Goal: Transaction & Acquisition: Purchase product/service

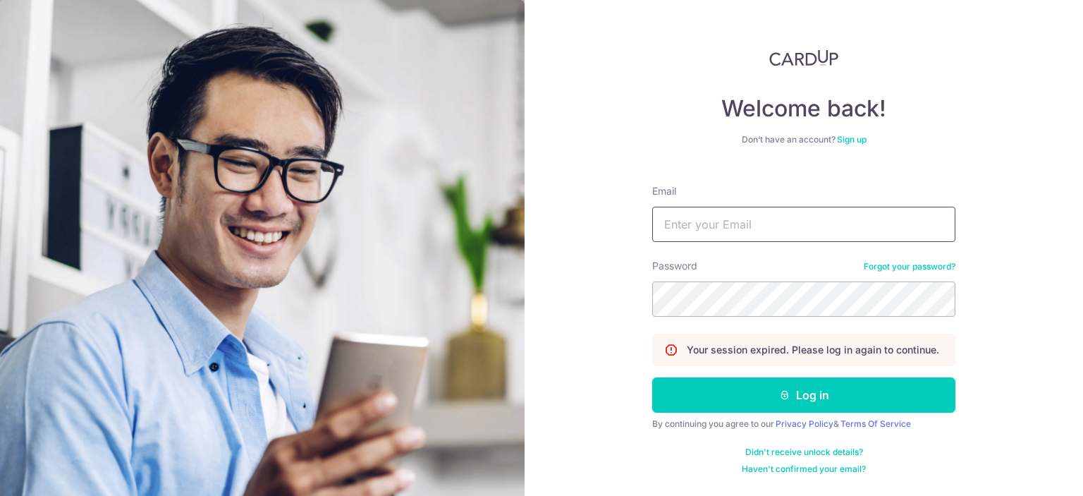
click at [711, 239] on input "Email" at bounding box center [803, 224] width 303 height 35
type input "wkgoh@msn.com"
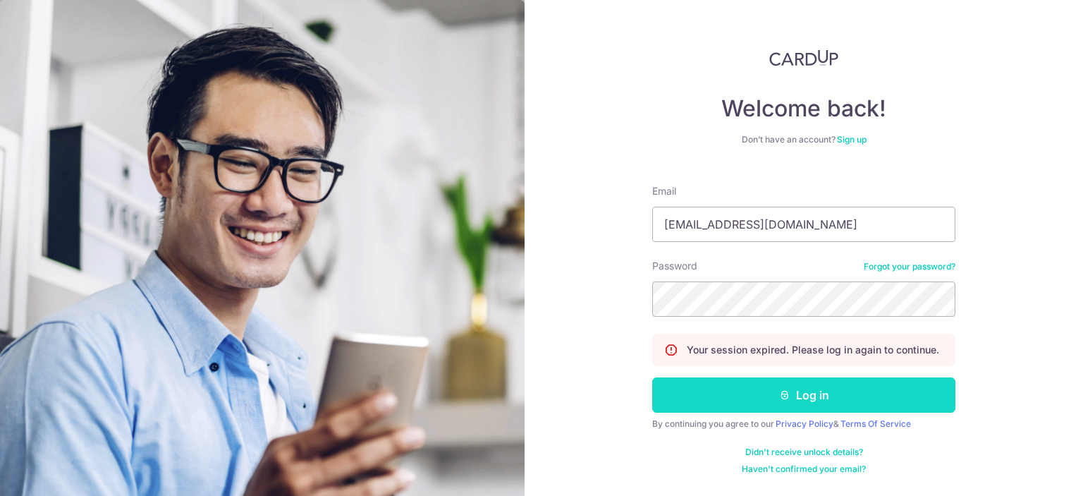
click at [699, 391] on button "Log in" at bounding box center [803, 394] width 303 height 35
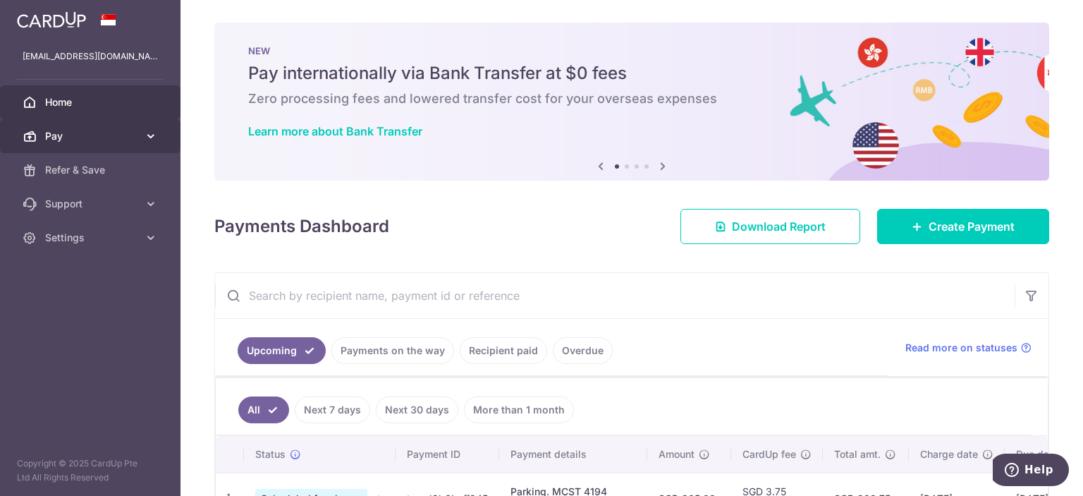
click at [157, 135] on icon at bounding box center [151, 136] width 14 height 14
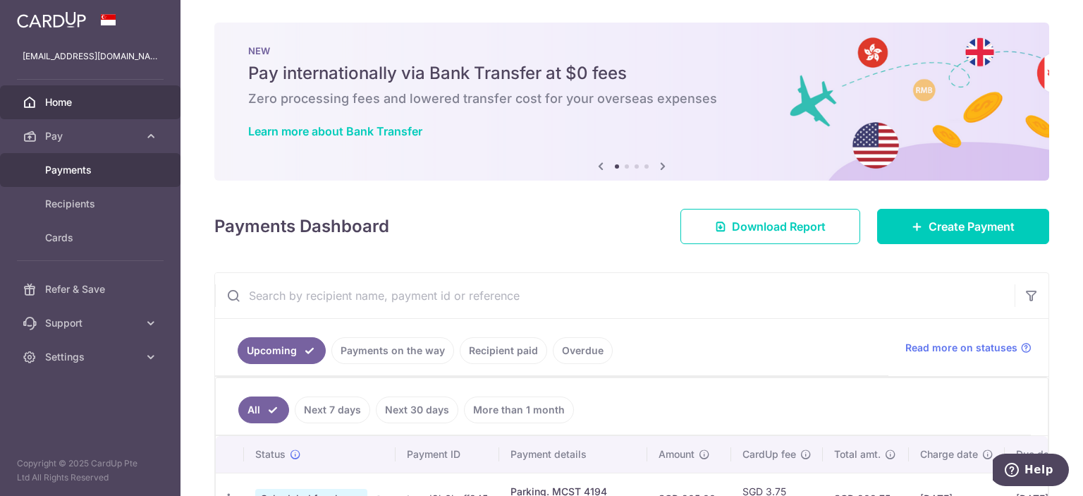
click at [124, 173] on span "Payments" at bounding box center [91, 170] width 93 height 14
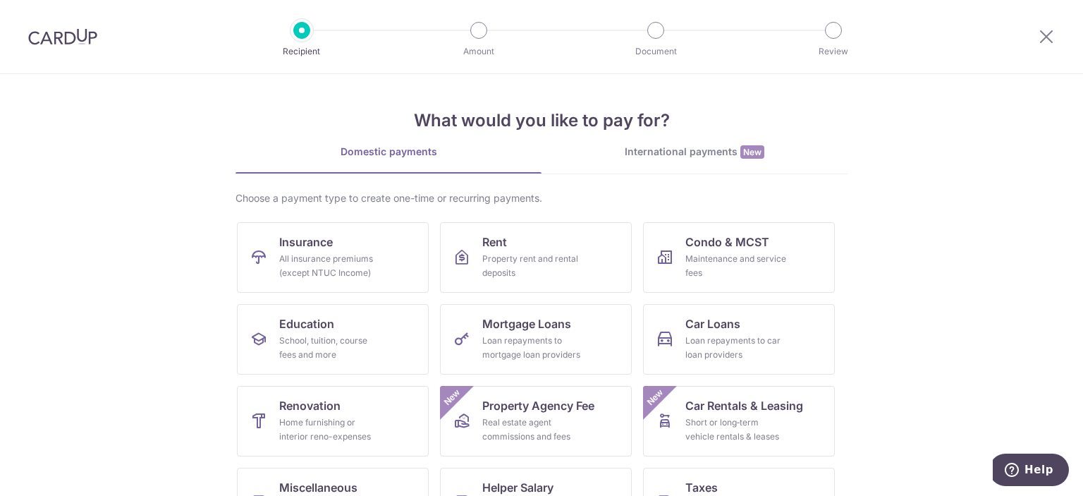
click at [635, 152] on div "International payments New" at bounding box center [694, 152] width 306 height 15
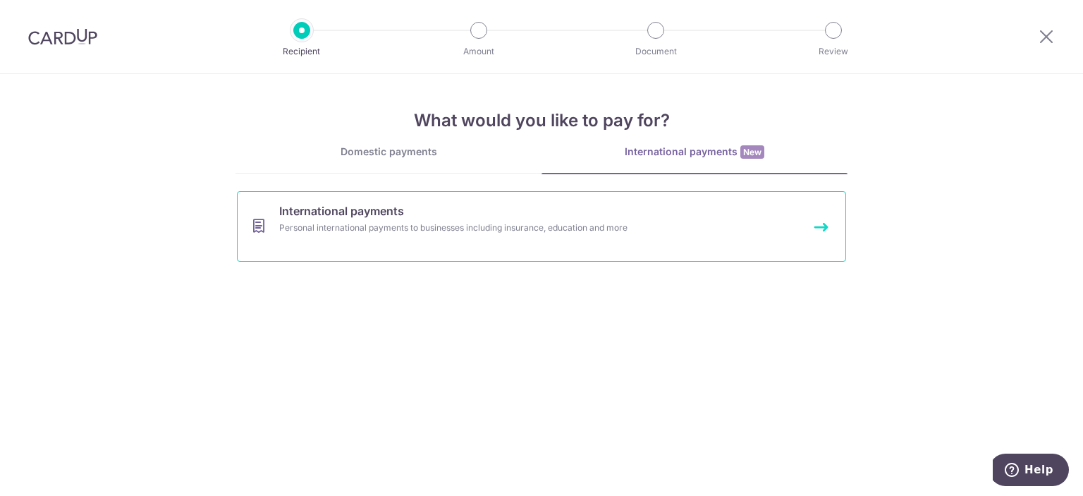
click at [426, 231] on div "Personal international payments to businesses including insurance, education an…" at bounding box center [522, 228] width 487 height 14
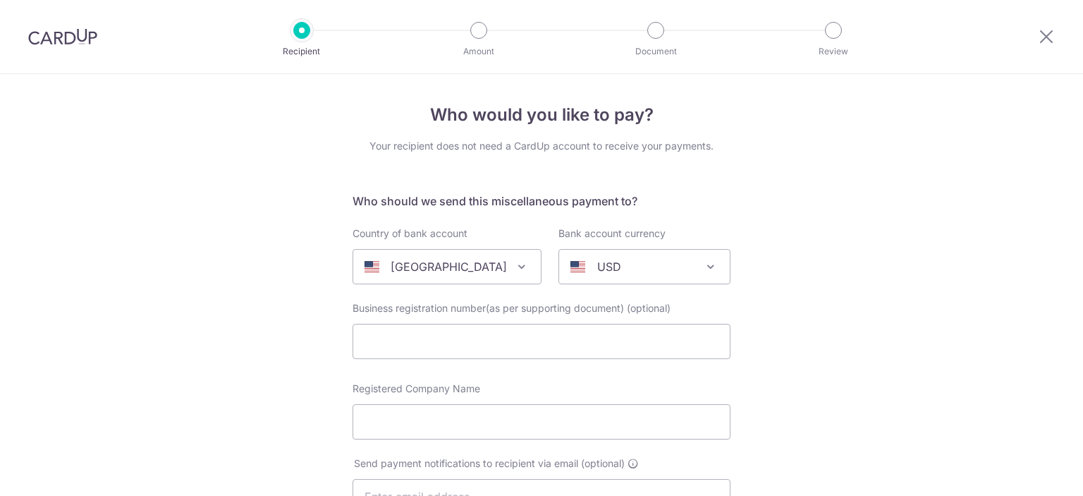
select select
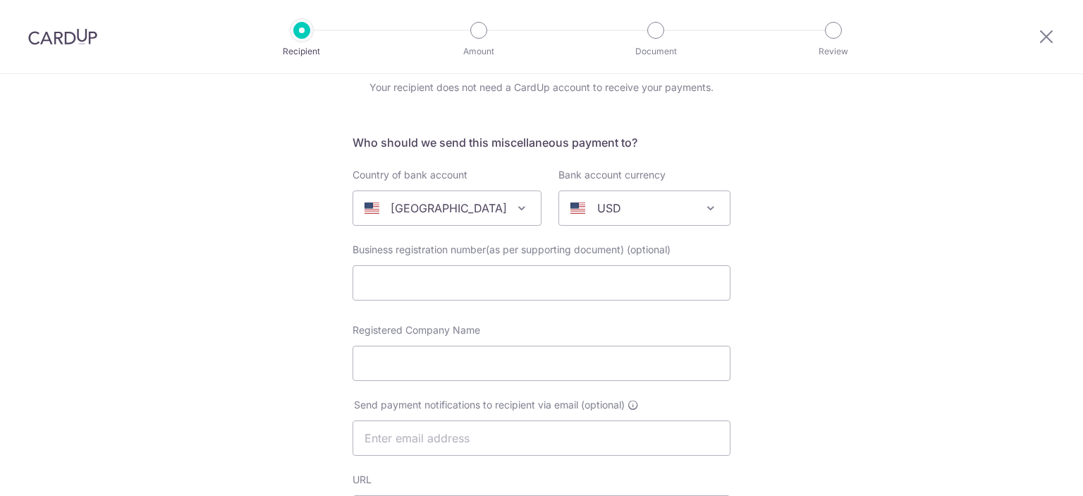
scroll to position [70, 0]
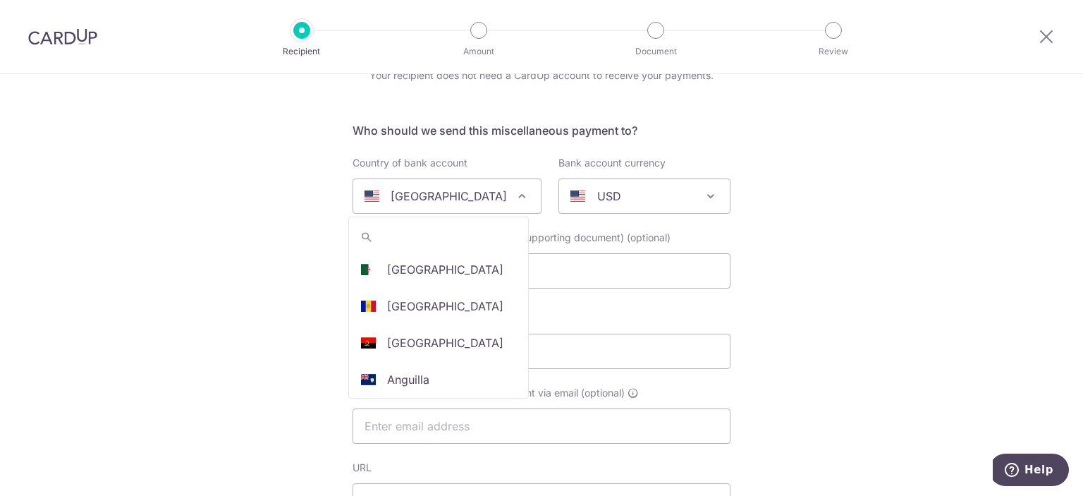
click at [469, 207] on span "[GEOGRAPHIC_DATA]" at bounding box center [447, 196] width 188 height 34
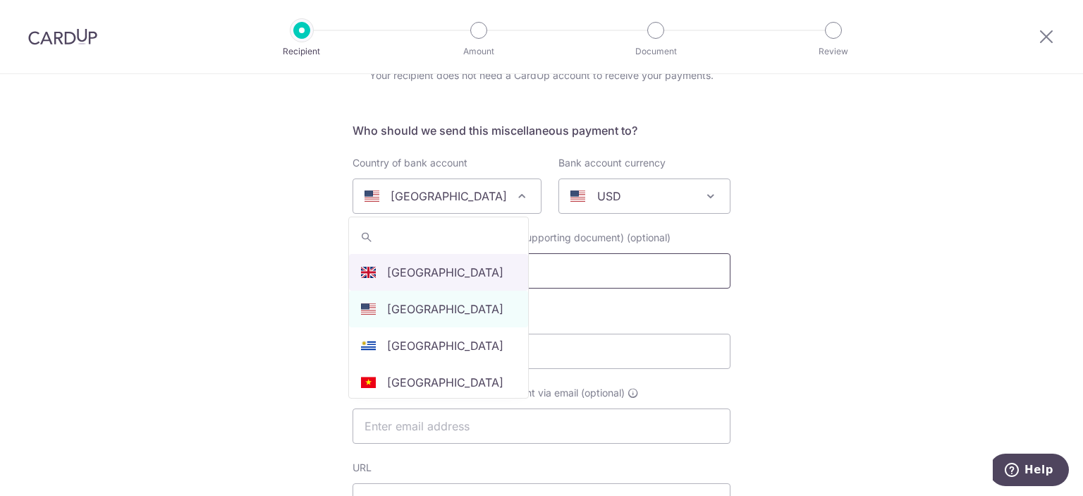
select select "77"
select select "[GEOGRAPHIC_DATA]"
select select
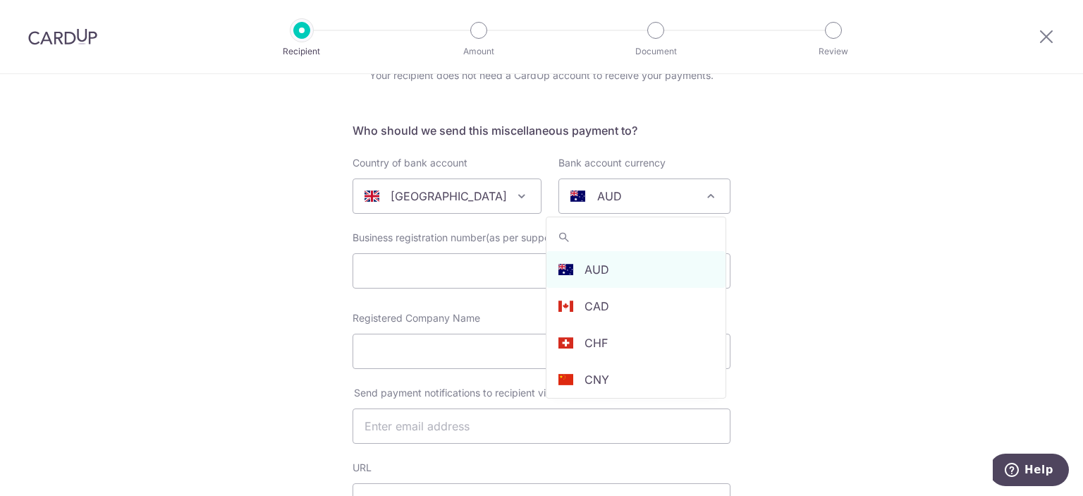
click at [642, 202] on div "AUD" at bounding box center [632, 196] width 125 height 17
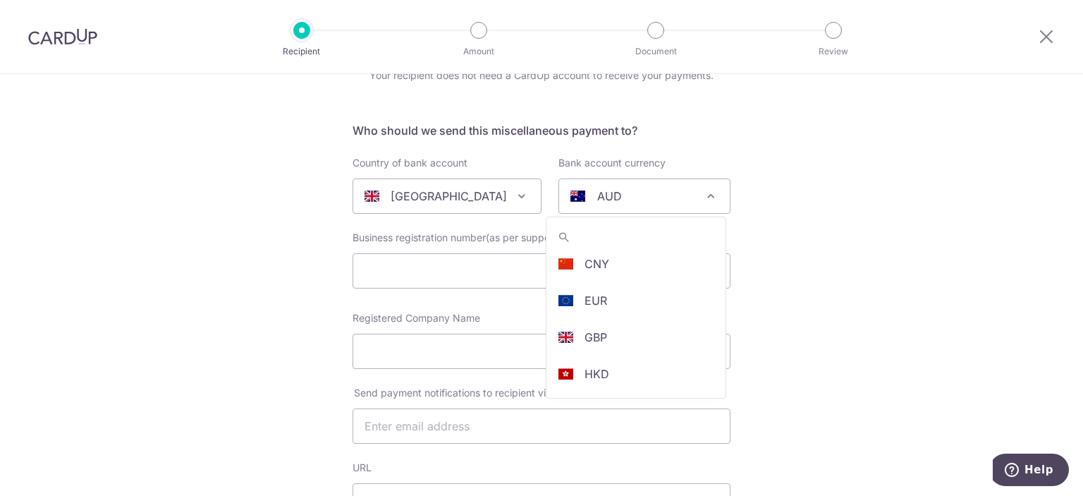
scroll to position [141, 0]
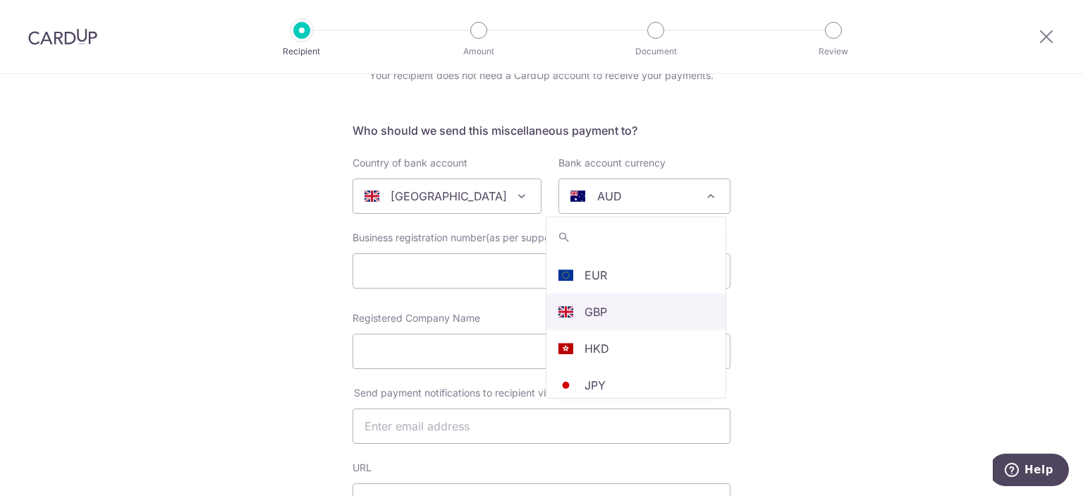
select select "10"
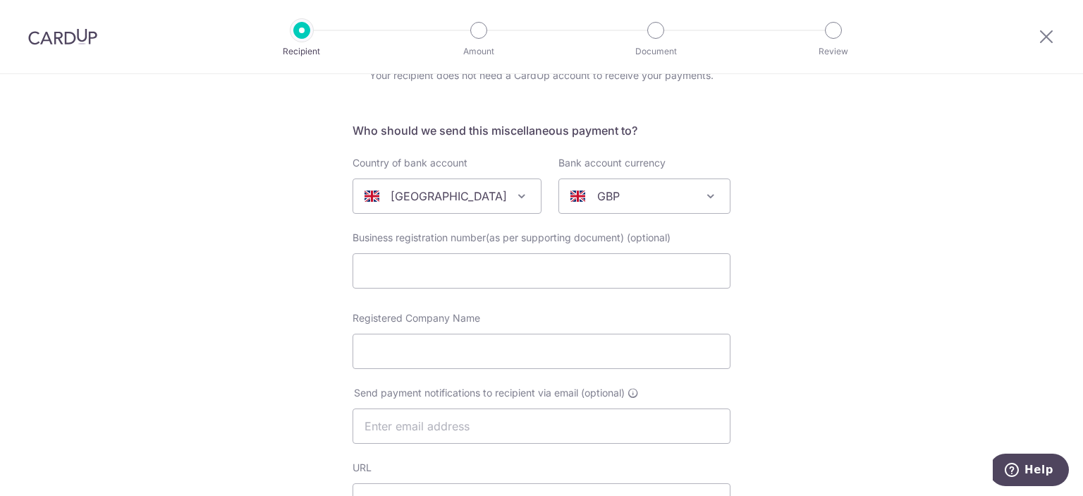
click at [680, 312] on div "Registered Company Name" at bounding box center [541, 340] width 378 height 58
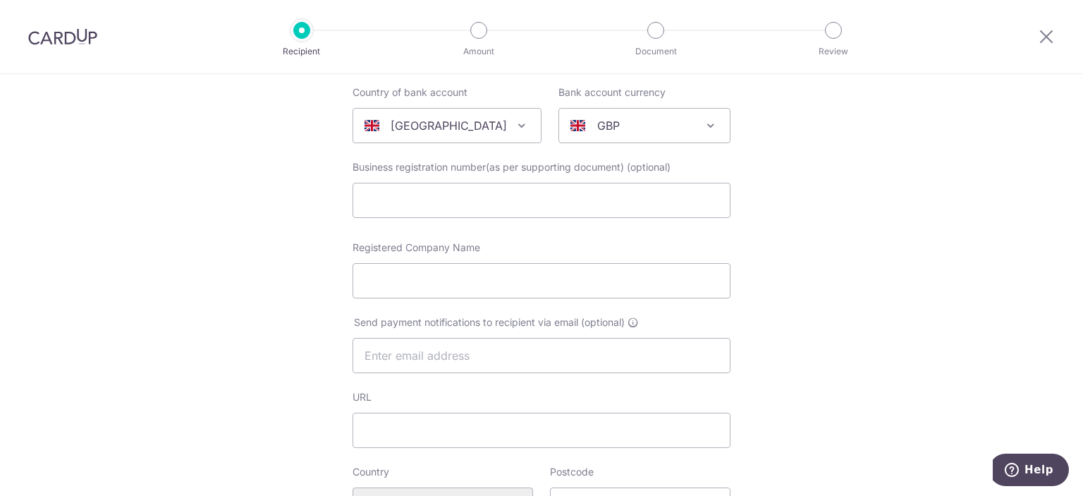
scroll to position [211, 0]
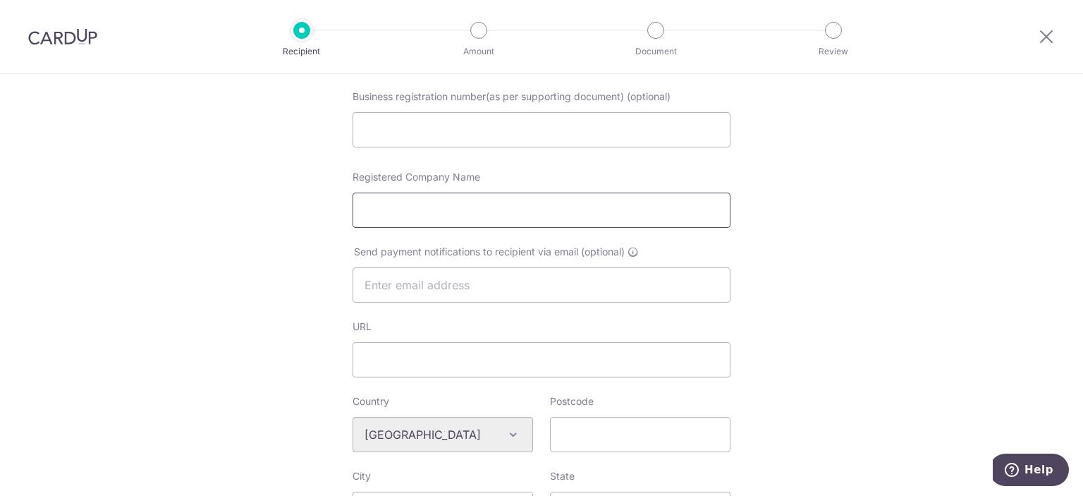
click at [604, 221] on input "Registered Company Name" at bounding box center [541, 209] width 378 height 35
paste input "Institute and Faculty of Actuaries"
type input "Institute and Faculty of Actuaries"
click at [519, 290] on input "text" at bounding box center [541, 284] width 378 height 35
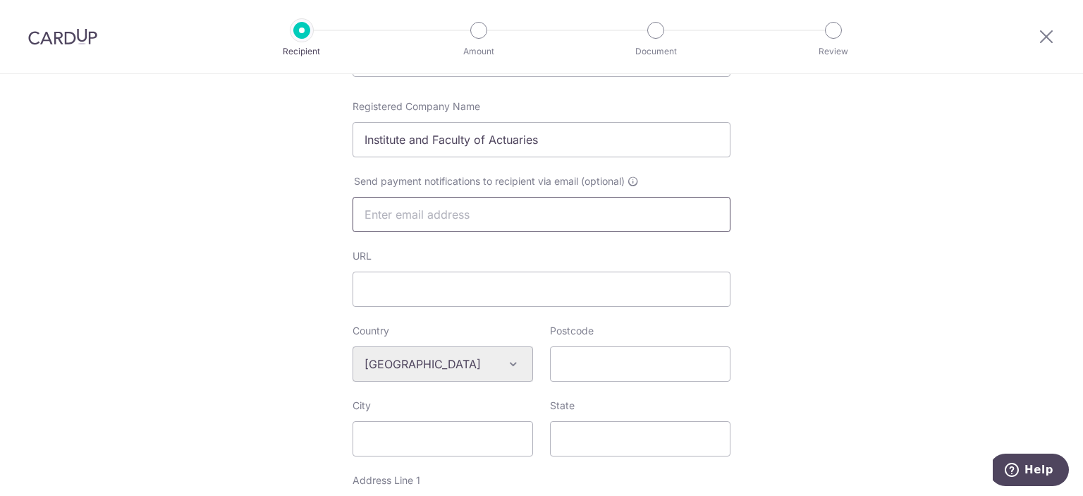
paste input "memberservices@actuaries.org.uk."
type input "memberservices@actuaries.org.uk"
click at [273, 290] on div "Who would you like to pay? Your recipient does not need a CardUp account to rec…" at bounding box center [541, 383] width 1083 height 1183
click at [389, 298] on input "URL" at bounding box center [541, 288] width 378 height 35
click at [251, 290] on div "Who would you like to pay? Your recipient does not need a CardUp account to rec…" at bounding box center [541, 383] width 1083 height 1183
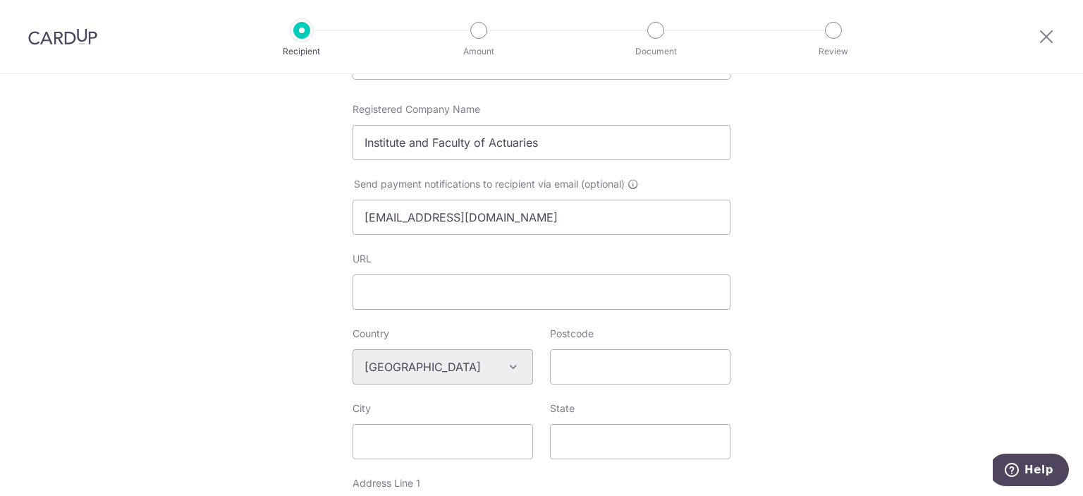
scroll to position [267, 0]
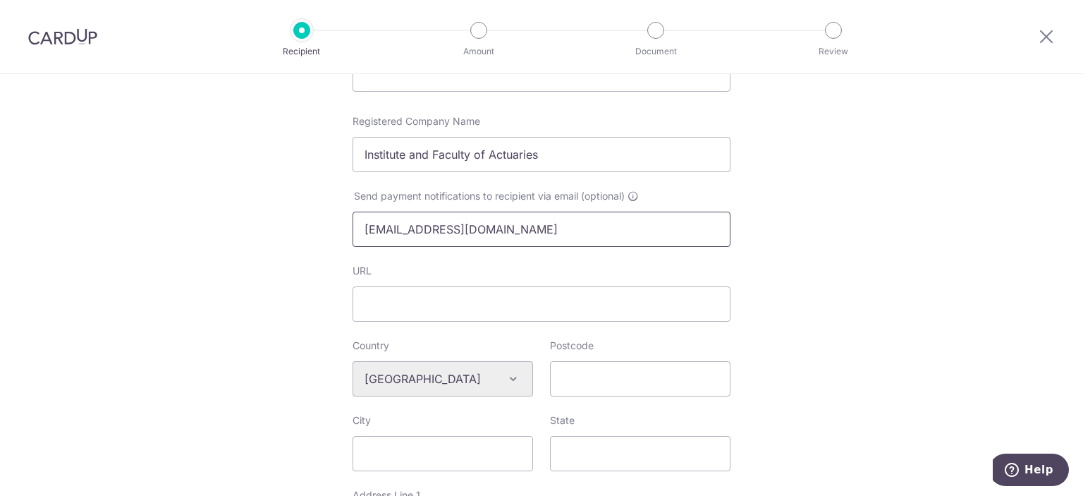
drag, startPoint x: 566, startPoint y: 228, endPoint x: 299, endPoint y: 239, distance: 267.4
click at [299, 239] on div "Who would you like to pay? Your recipient does not need a CardUp account to rec…" at bounding box center [541, 398] width 1083 height 1183
click at [204, 365] on div "Who would you like to pay? Your recipient does not need a CardUp account to rec…" at bounding box center [541, 398] width 1083 height 1183
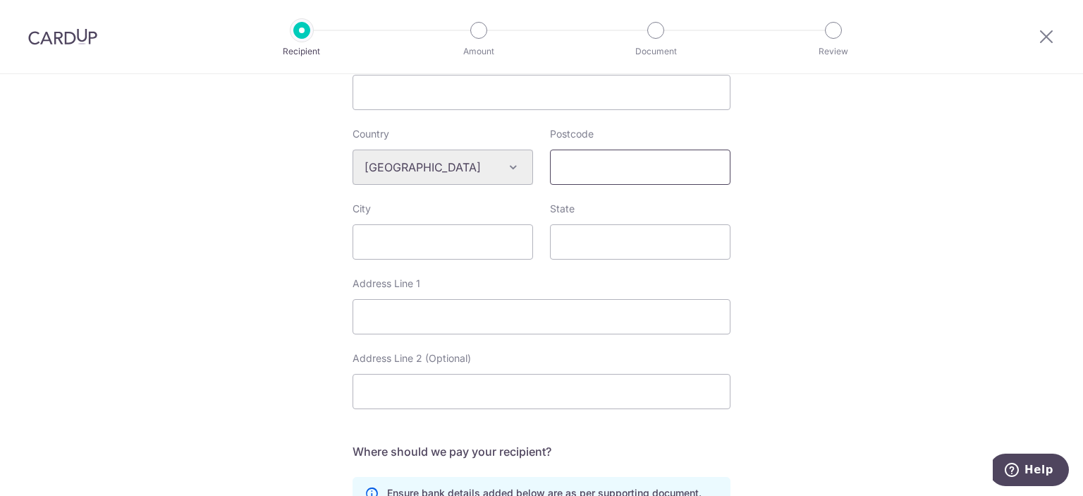
click at [606, 168] on input "Postcode" at bounding box center [640, 166] width 180 height 35
paste input "WC1V 7QH"
type input "WC1V 7QH"
type input "London"
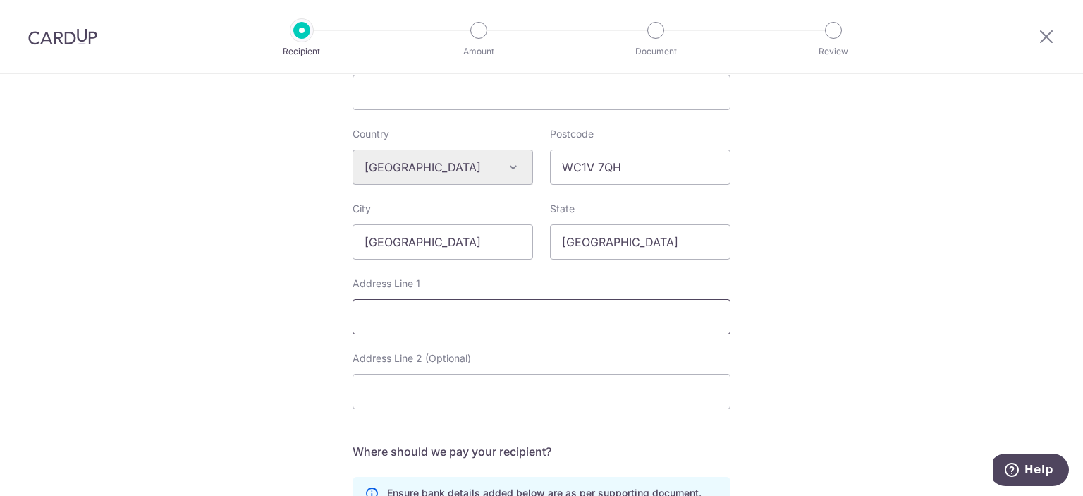
paste input "1-3 Staple Inn Hall"
paste input "High Holbor"
type input "1-3 Staple Inn Hall, High Holborn"
click at [268, 375] on div "Who would you like to pay? Your recipient does not need a CardUp account to rec…" at bounding box center [541, 186] width 1083 height 1183
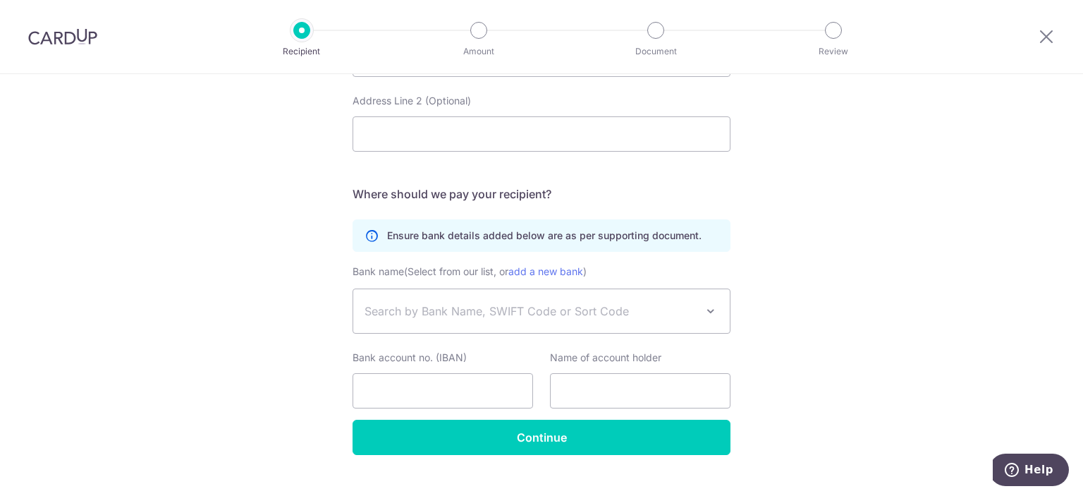
scroll to position [761, 0]
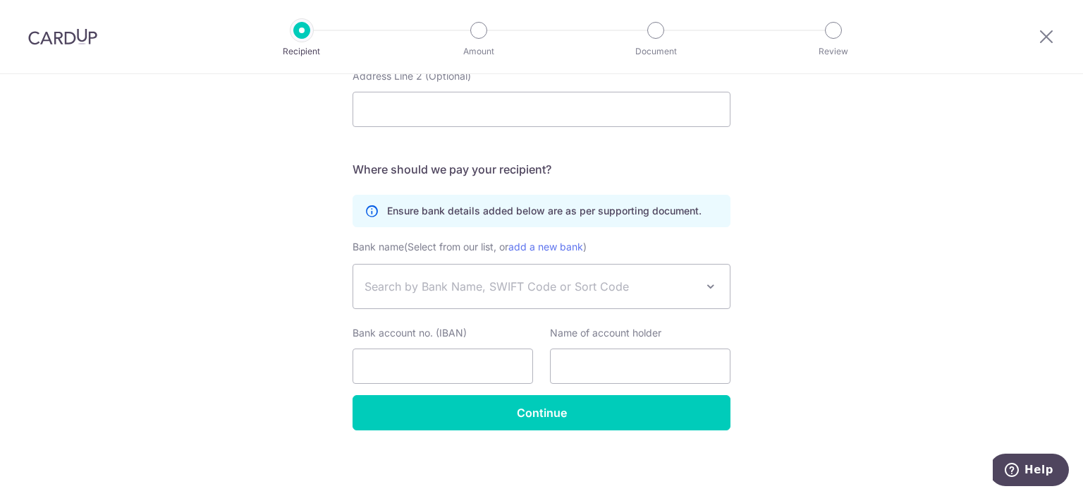
click at [482, 290] on span "Search by Bank Name, SWIFT Code or Sort Code" at bounding box center [529, 286] width 331 height 17
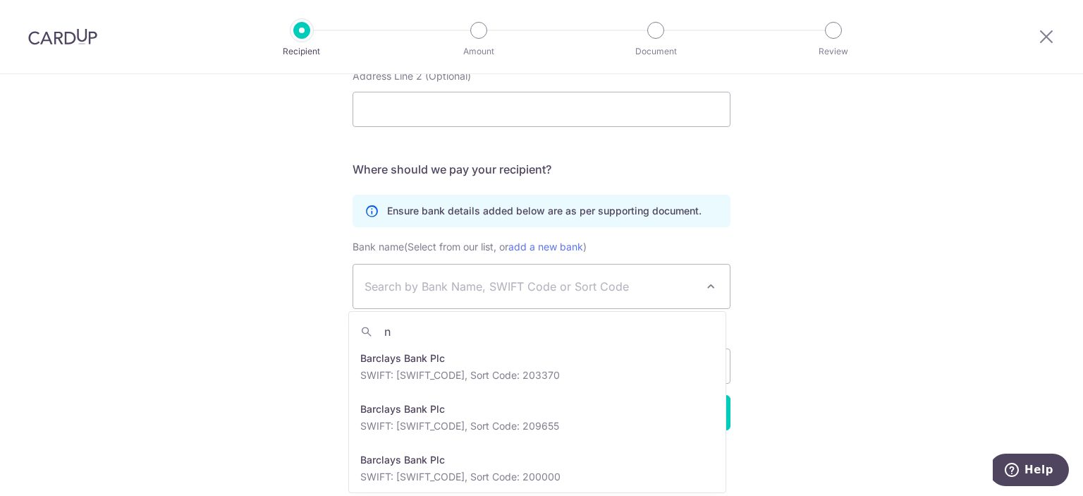
scroll to position [0, 0]
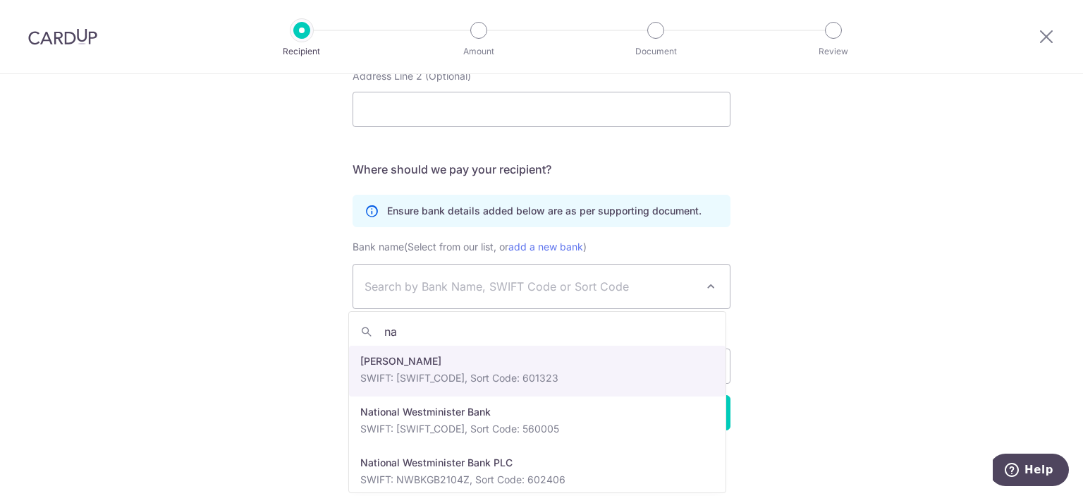
type input "na"
select select "22856"
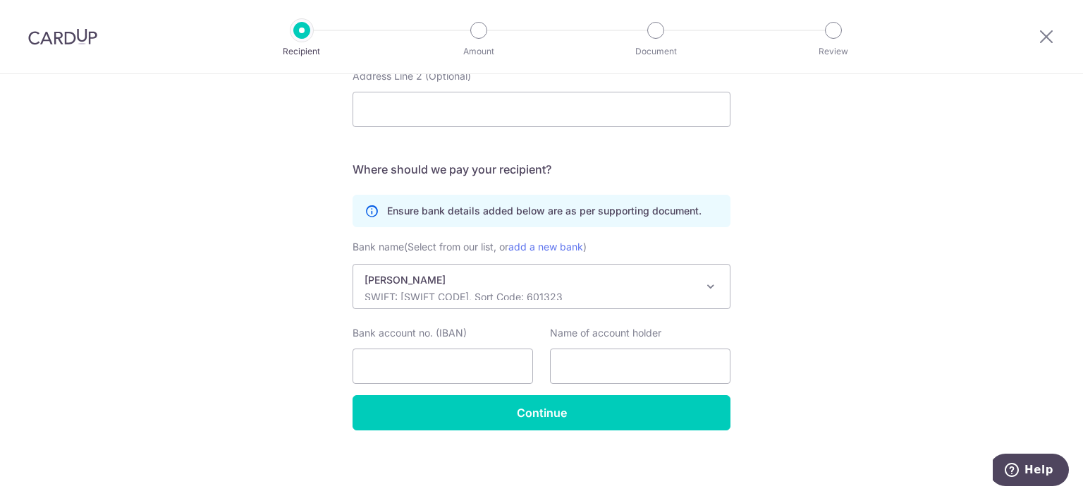
click at [584, 294] on p "SWIFT: NWBKGB2L, Sort Code: 601323" at bounding box center [529, 297] width 331 height 14
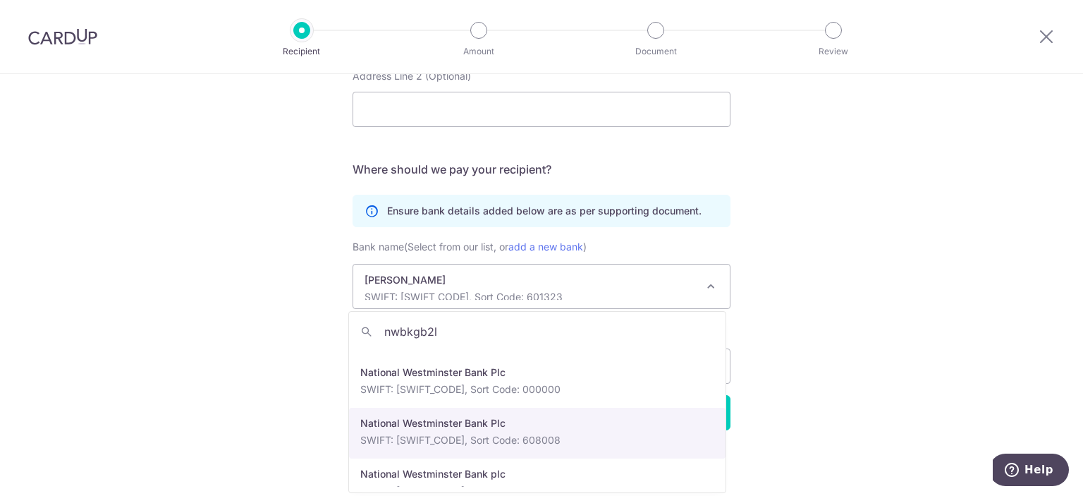
scroll to position [680, 0]
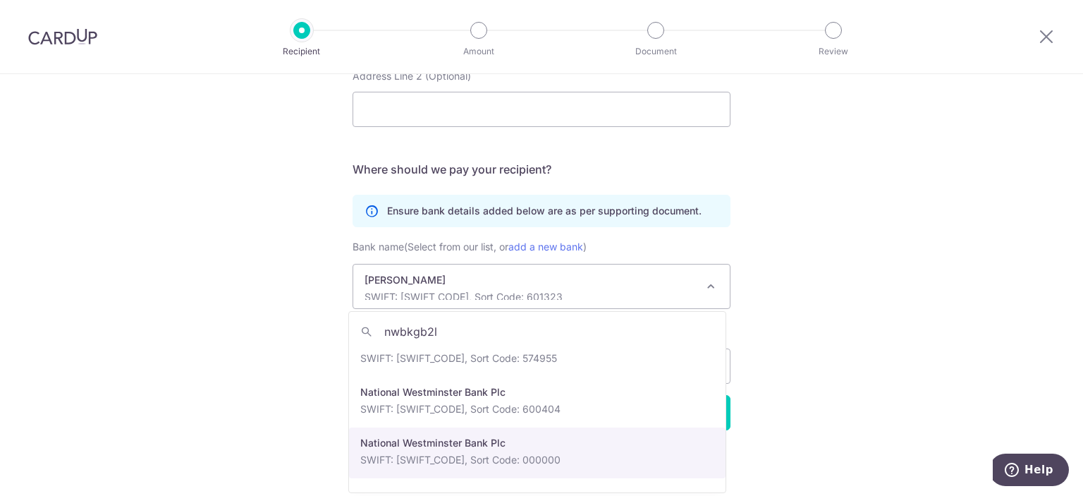
type input "nwbkgb2l"
select select "22868"
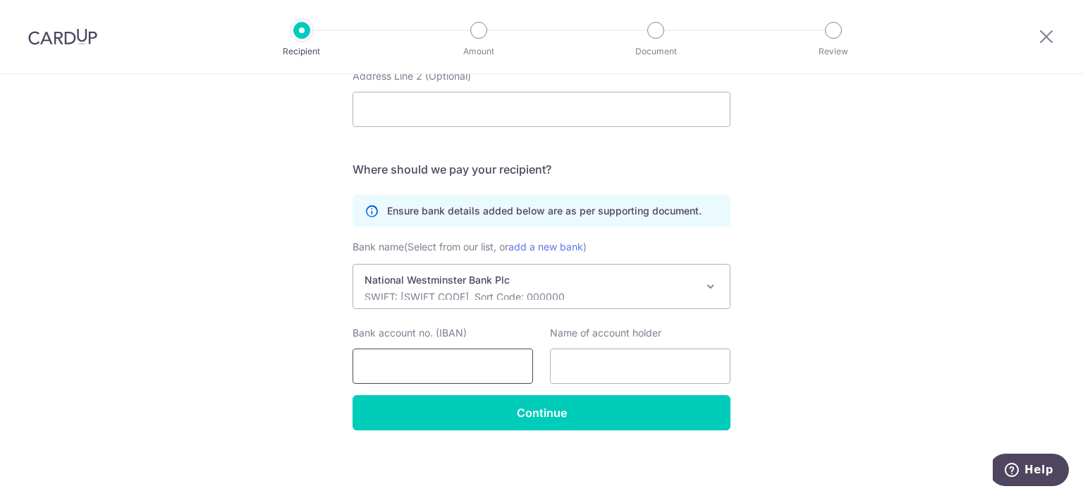
click at [470, 357] on input "Bank account no. (IBAN)" at bounding box center [442, 365] width 180 height 35
click at [642, 292] on p "SWIFT: NWBKGB2L, Sort Code: 000000" at bounding box center [529, 297] width 331 height 14
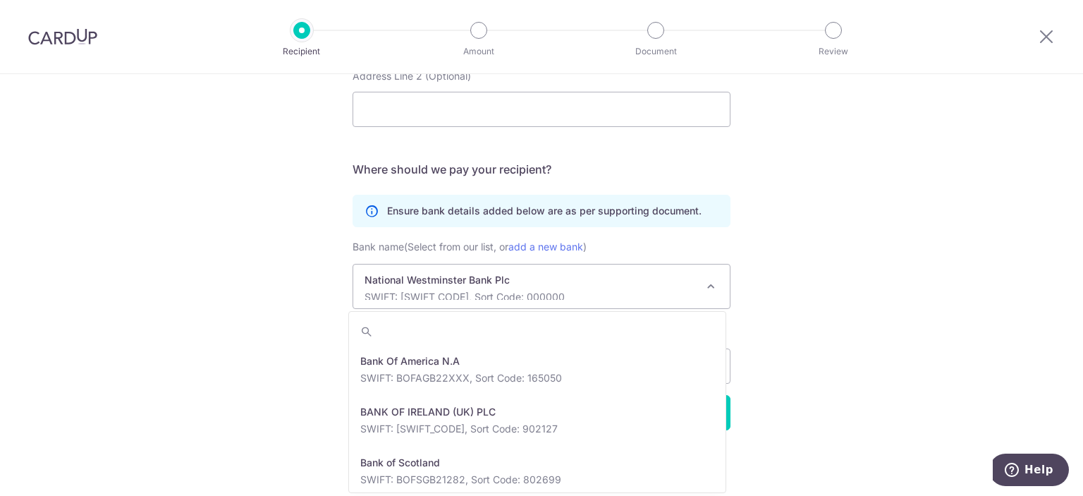
scroll to position [8679, 0]
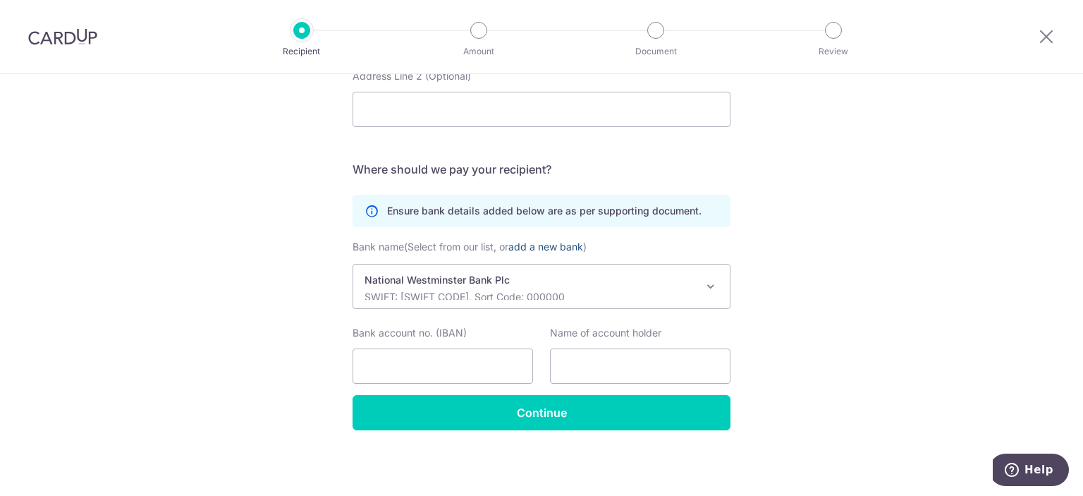
click at [541, 247] on link "add a new bank" at bounding box center [545, 246] width 75 height 12
click at [353, 264] on select "Bank Of America N.A BANK OF IRELAND (UK) PLC Bank of Scotland Bank of Scotland …" at bounding box center [352, 264] width 1 height 1
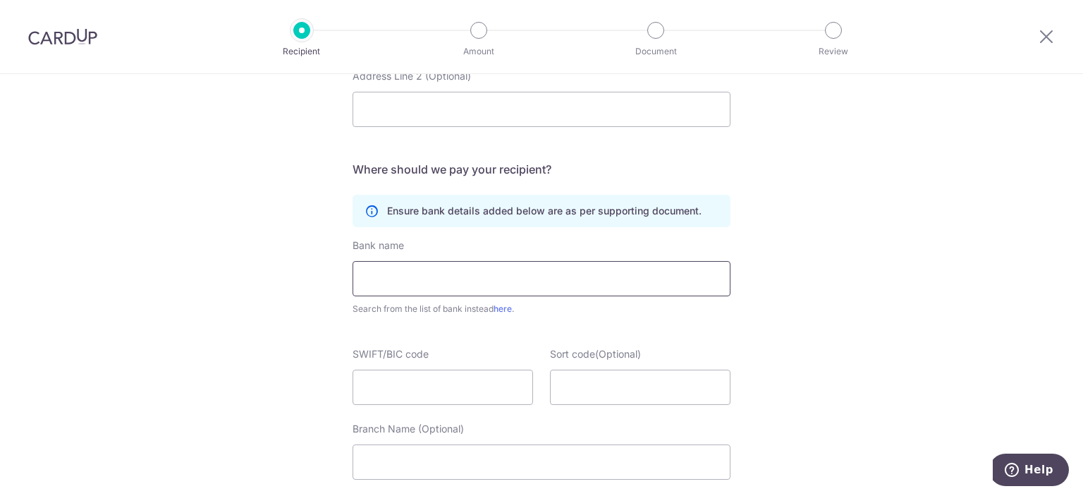
click at [548, 287] on input "text" at bounding box center [541, 278] width 378 height 35
click at [508, 307] on link "here" at bounding box center [502, 308] width 18 height 11
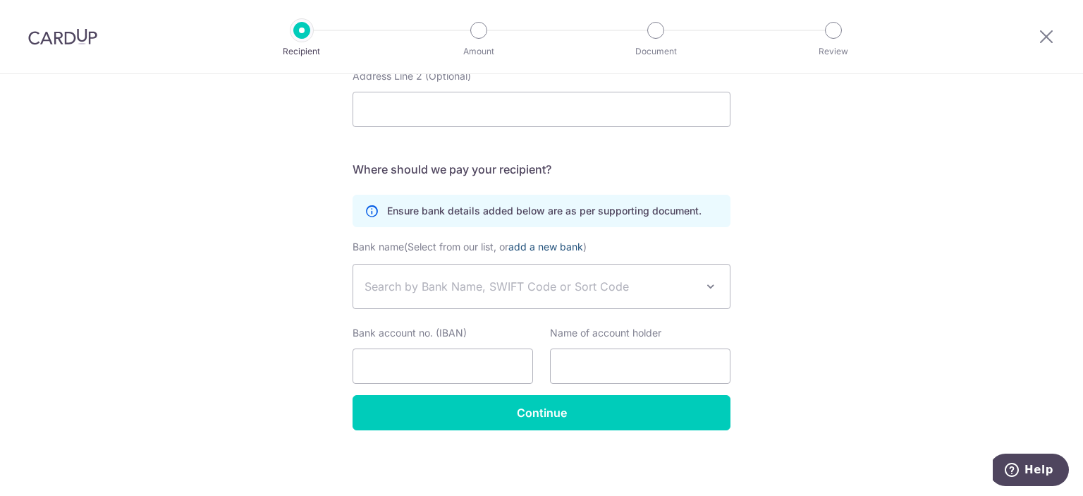
click at [573, 245] on link "add a new bank" at bounding box center [545, 246] width 75 height 12
click at [353, 264] on select "Bank Of America N.A BANK OF IRELAND (UK) PLC Bank of Scotland Bank of Scotland …" at bounding box center [352, 264] width 1 height 1
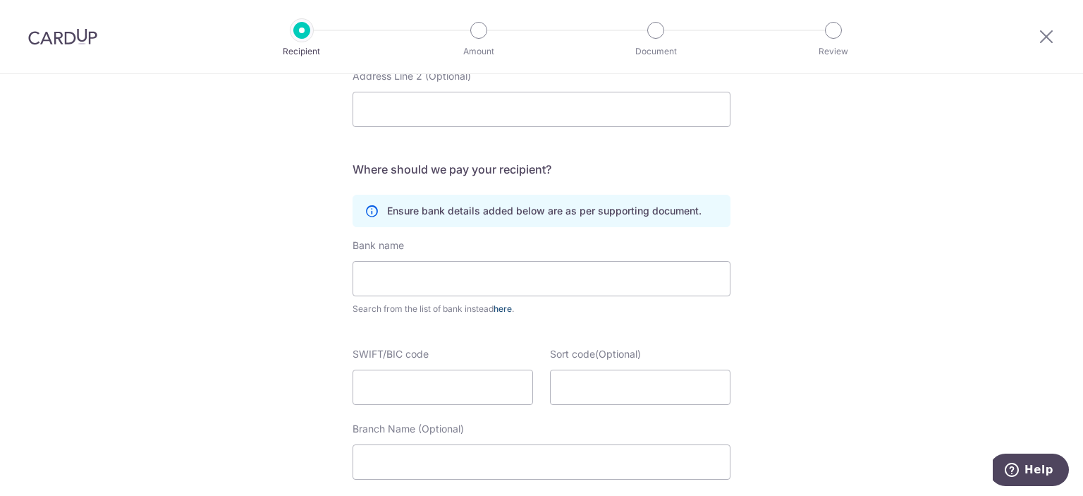
click at [502, 307] on link "here" at bounding box center [502, 308] width 18 height 11
select select
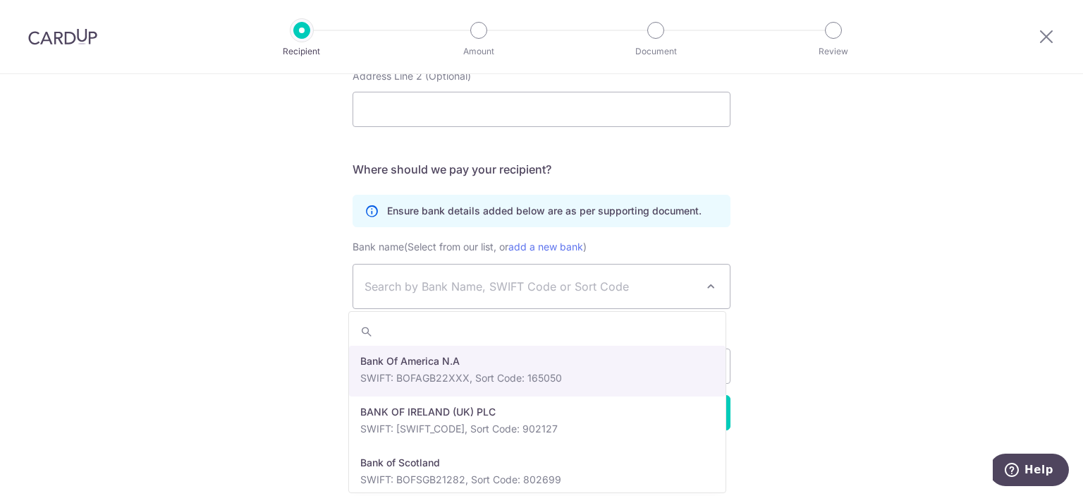
click at [502, 295] on span "Search by Bank Name, SWIFT Code or Sort Code" at bounding box center [541, 286] width 376 height 44
type input "nat"
drag, startPoint x: 502, startPoint y: 337, endPoint x: 317, endPoint y: 335, distance: 184.7
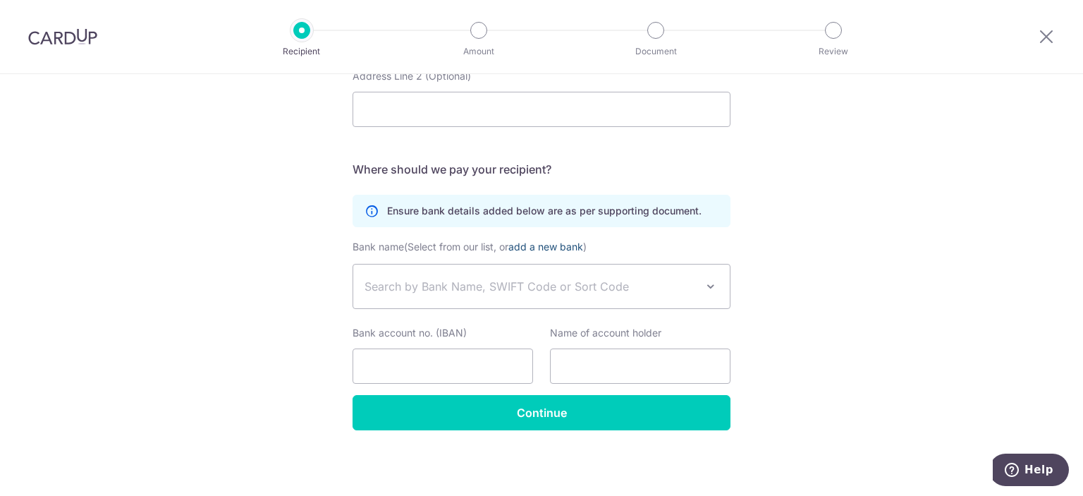
click at [547, 250] on link "add a new bank" at bounding box center [545, 246] width 75 height 12
click at [353, 264] on select "Bank Of America N.A BANK OF IRELAND (UK) PLC Bank of Scotland Bank of Scotland …" at bounding box center [352, 264] width 1 height 1
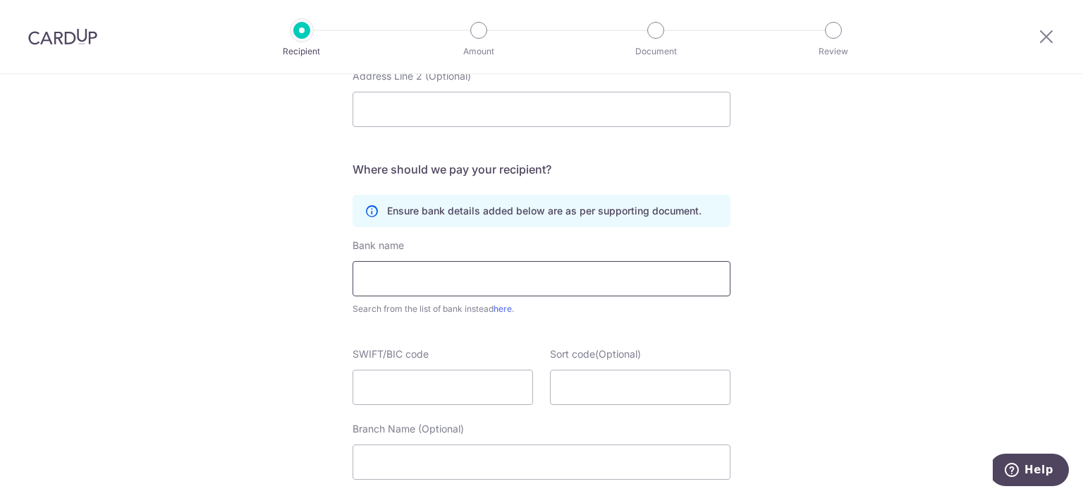
click at [513, 283] on input "text" at bounding box center [541, 278] width 378 height 35
click at [275, 324] on div "Who would you like to pay? Your recipient does not need a CardUp account to rec…" at bounding box center [541, 35] width 1083 height 1445
drag, startPoint x: 524, startPoint y: 278, endPoint x: 253, endPoint y: 269, distance: 271.6
click at [253, 269] on div "Who would you like to pay? Your recipient does not need a CardUp account to rec…" at bounding box center [541, 35] width 1083 height 1445
paste input "PLC"
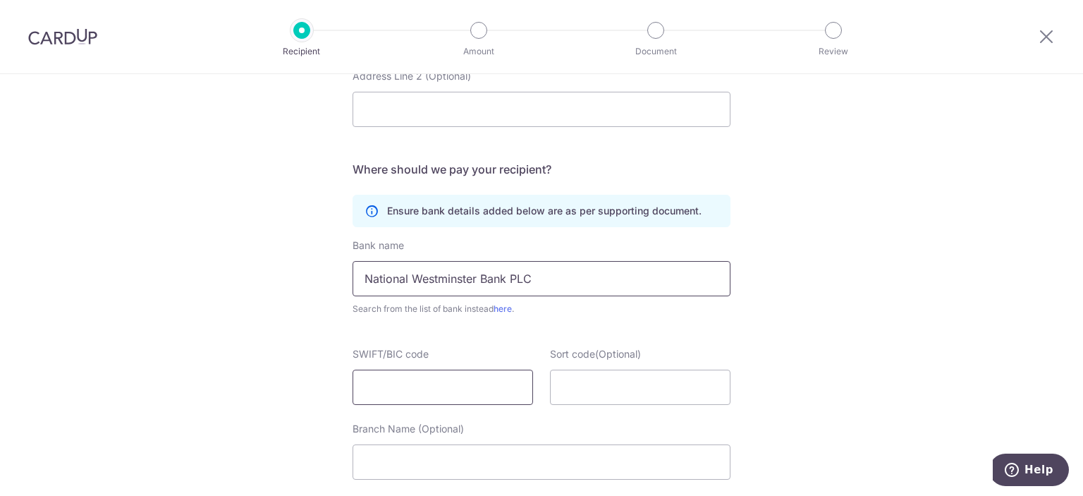
type input "National Westminster Bank PLC"
click at [437, 391] on input "SWIFT/BIC code" at bounding box center [442, 386] width 180 height 35
click at [177, 367] on div "Who would you like to pay? Your recipient does not need a CardUp account to rec…" at bounding box center [541, 35] width 1083 height 1445
click at [429, 379] on input "SWIFT/BIC code" at bounding box center [442, 386] width 180 height 35
paste input "NWBKGB2L"
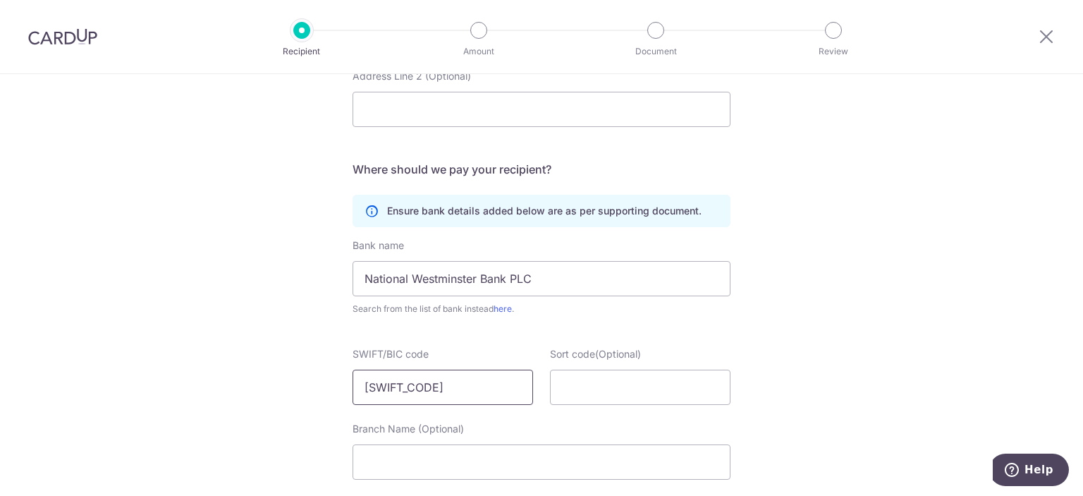
type input "NWBKGB2L"
click at [247, 370] on div "Who would you like to pay? Your recipient does not need a CardUp account to rec…" at bounding box center [541, 35] width 1083 height 1445
click at [598, 388] on input "Sort code(Optional)" at bounding box center [640, 386] width 180 height 35
paste input "56-00-20"
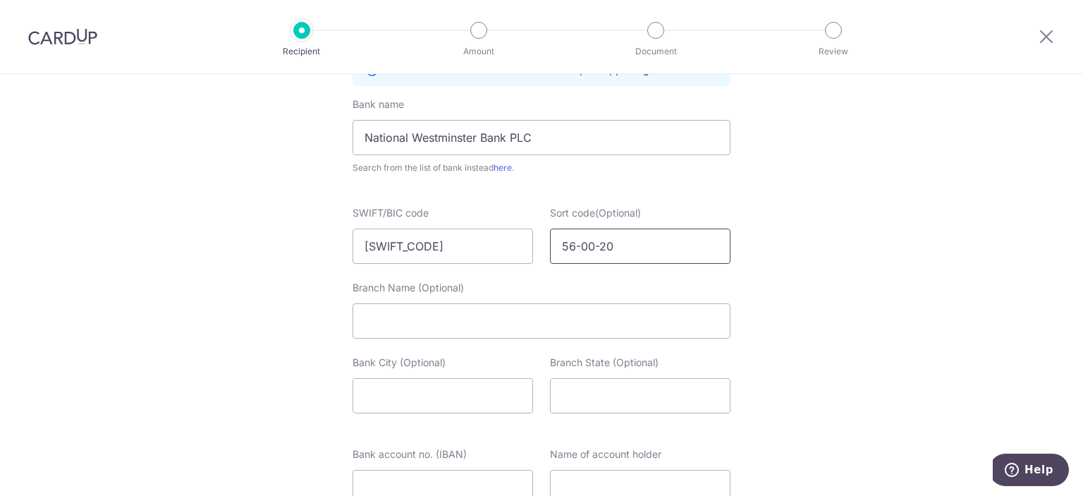
type input "56-00-20"
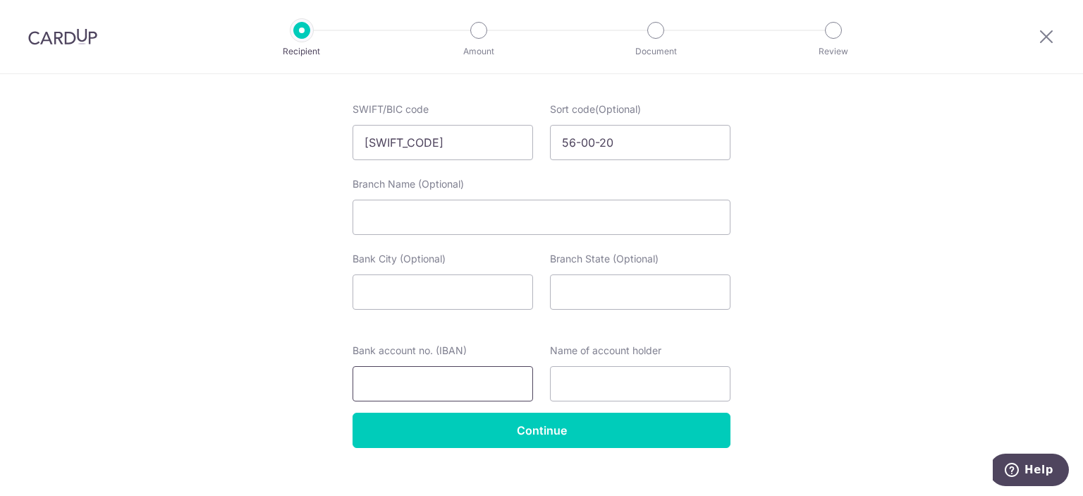
scroll to position [1023, 0]
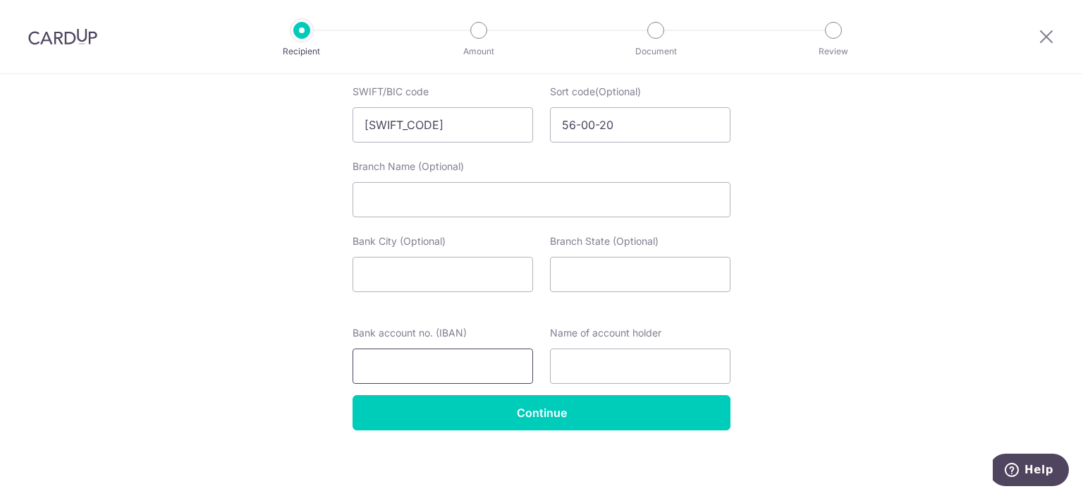
click at [437, 366] on input "Bank account no. (IBAN)" at bounding box center [442, 365] width 180 height 35
paste input "GB98NWBK56002008671990"
click at [586, 361] on input "text" at bounding box center [640, 365] width 180 height 35
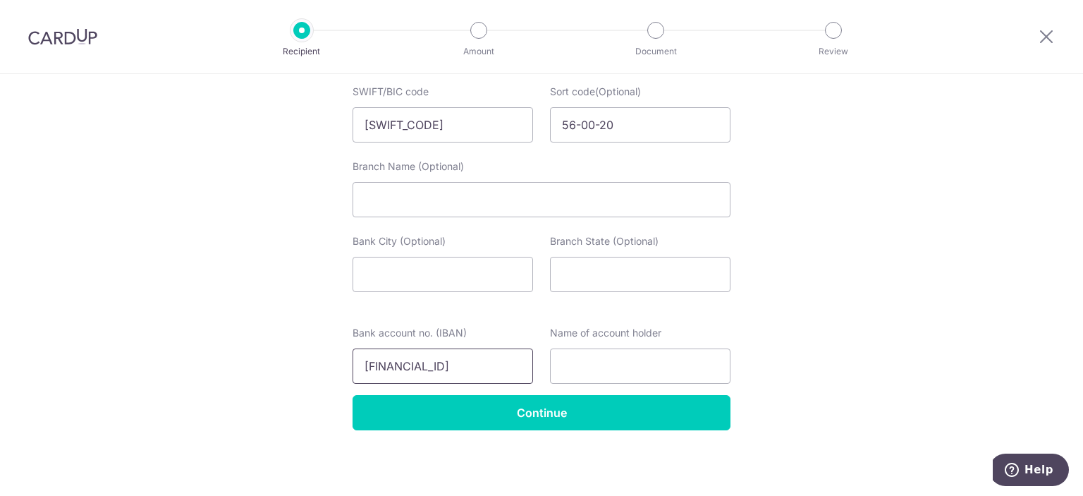
drag, startPoint x: 384, startPoint y: 363, endPoint x: 319, endPoint y: 366, distance: 65.6
type input "GB98NWBK56002008671990"
click at [357, 365] on input "GB98NWBK56002008671990" at bounding box center [442, 365] width 180 height 35
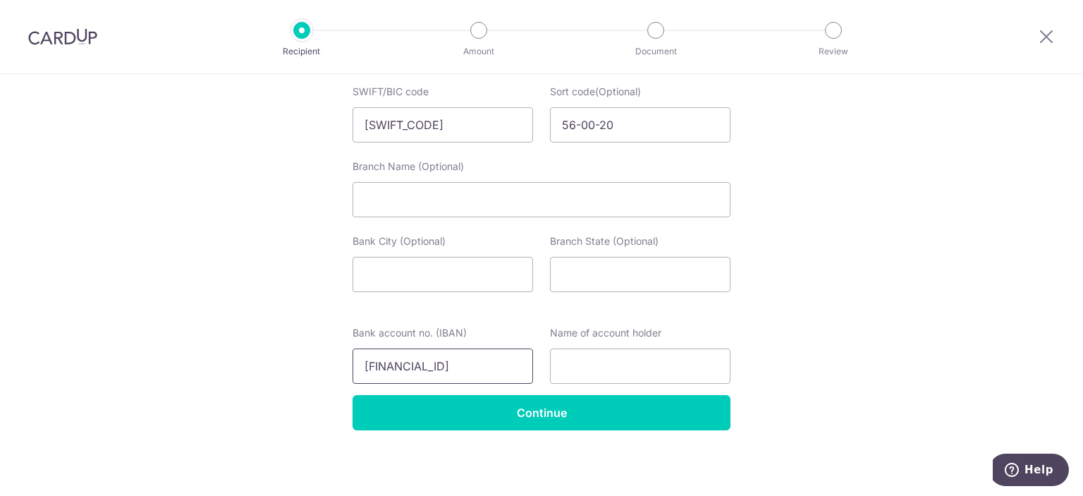
scroll to position [0, 3]
drag, startPoint x: 463, startPoint y: 366, endPoint x: 549, endPoint y: 370, distance: 86.1
click at [549, 370] on div "Bank account no. (IBAN) GB98NWBK56002008671990 Name of account holder" at bounding box center [541, 355] width 395 height 58
click at [591, 369] on input "text" at bounding box center [640, 365] width 180 height 35
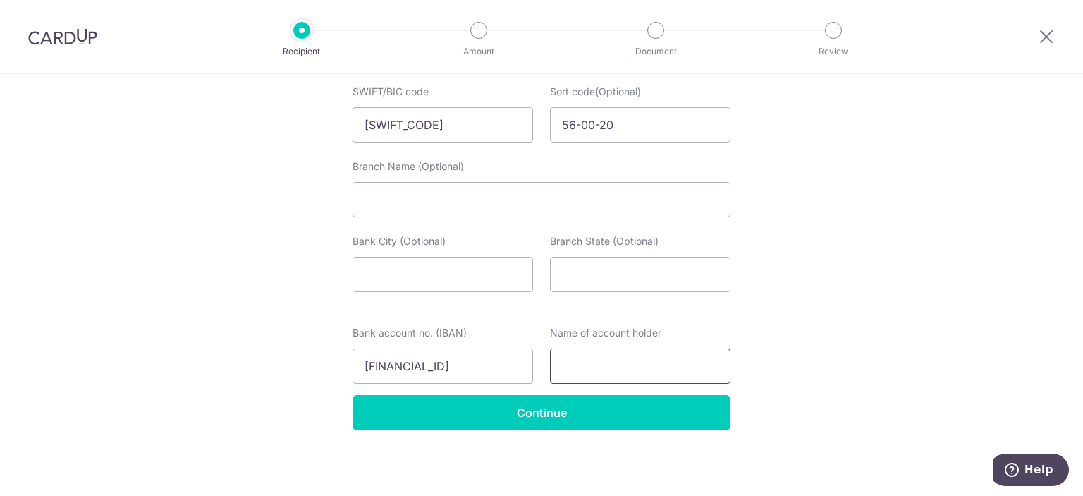
paste input "Institute and Faculty of Actuaries"
drag, startPoint x: 602, startPoint y: 361, endPoint x: 525, endPoint y: 368, distance: 77.2
click at [525, 367] on div "Bank account no. (IBAN) GB98NWBK56002008671990 Name of account holder Institute…" at bounding box center [541, 355] width 395 height 58
type input "Institute and Faculty of Actuaries"
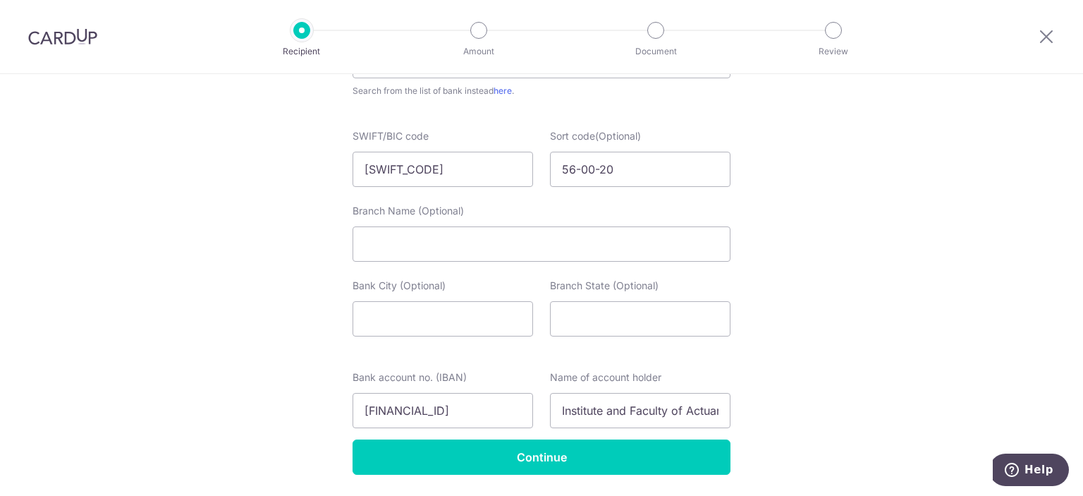
scroll to position [1023, 0]
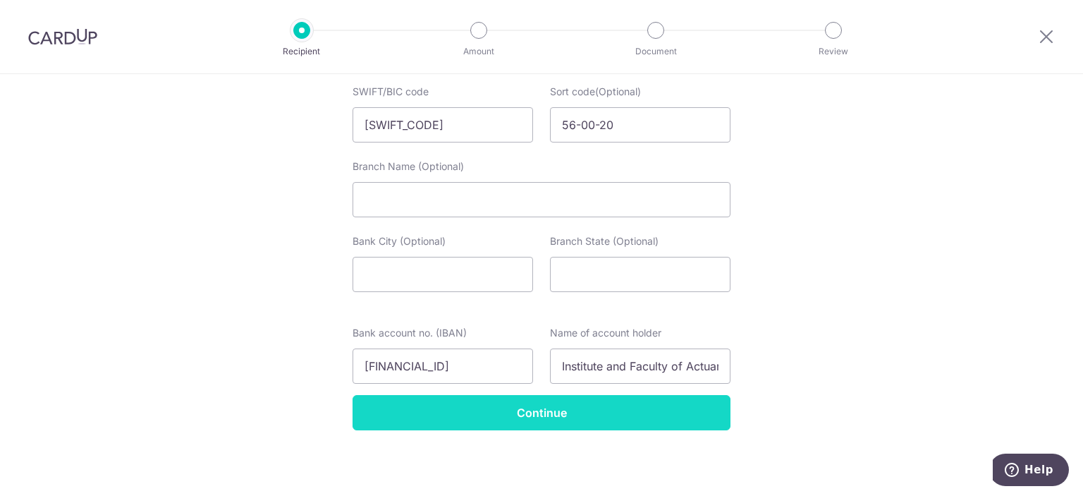
click at [640, 419] on input "Continue" at bounding box center [541, 412] width 378 height 35
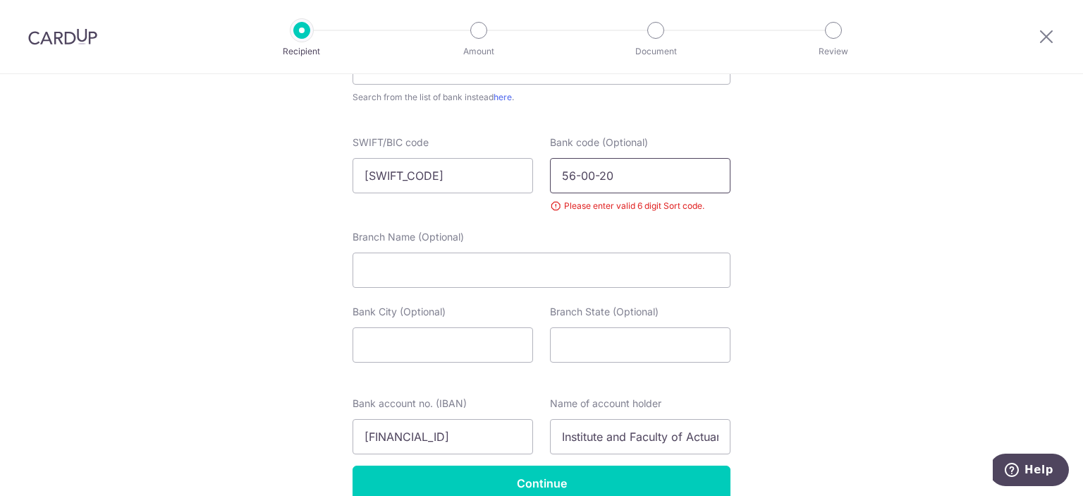
click at [577, 173] on input "56-00-20" at bounding box center [640, 175] width 180 height 35
click at [591, 176] on input "5600-20" at bounding box center [640, 175] width 180 height 35
type input "560020"
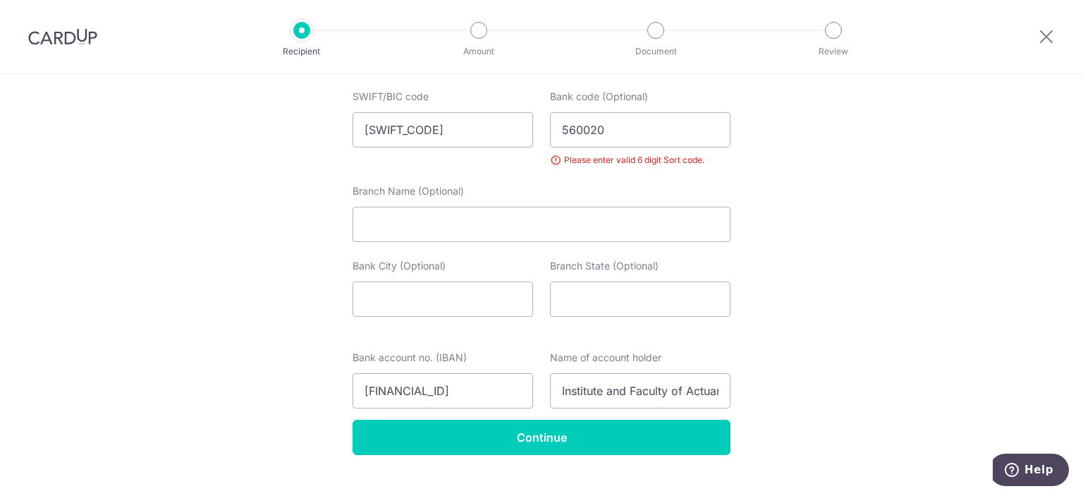
scroll to position [1043, 0]
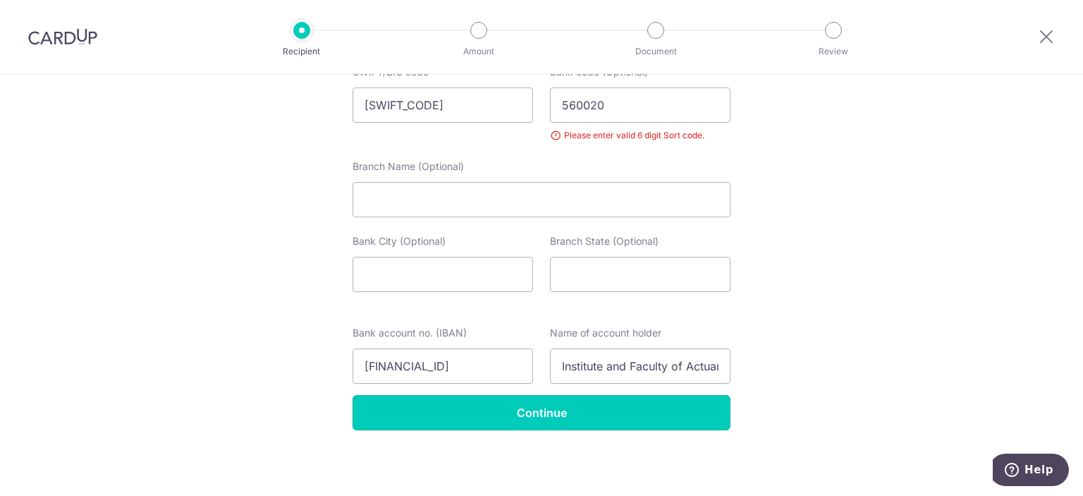
click at [588, 412] on input "Continue" at bounding box center [541, 412] width 378 height 35
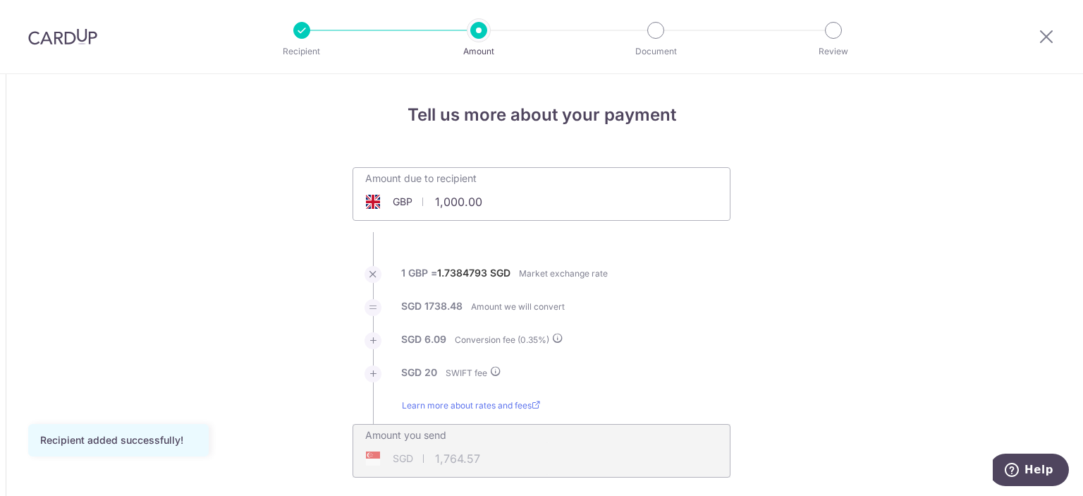
drag, startPoint x: 474, startPoint y: 200, endPoint x: 419, endPoint y: 195, distance: 55.2
click at [419, 195] on div "GBP 1,000.00 1000" at bounding box center [462, 201] width 218 height 32
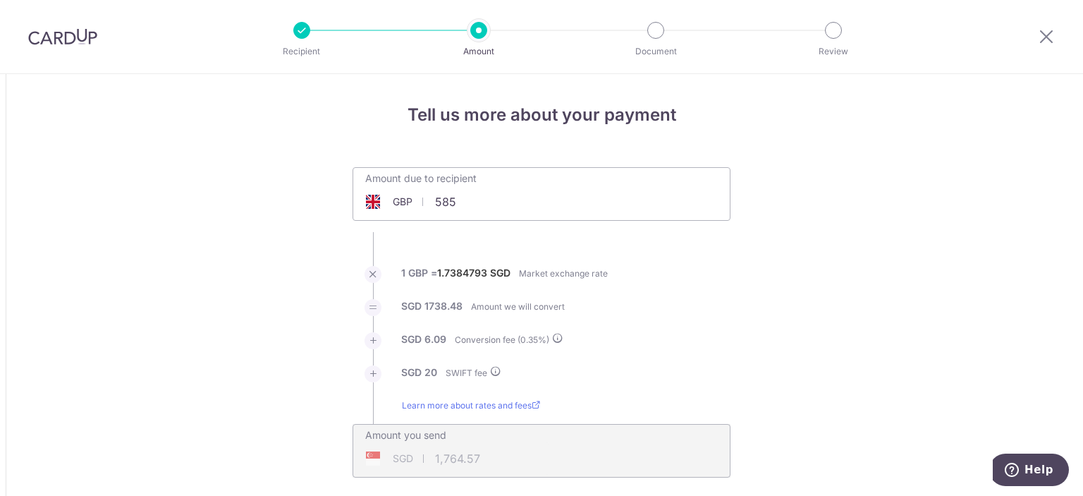
type input "585.00"
type input "1,040.57"
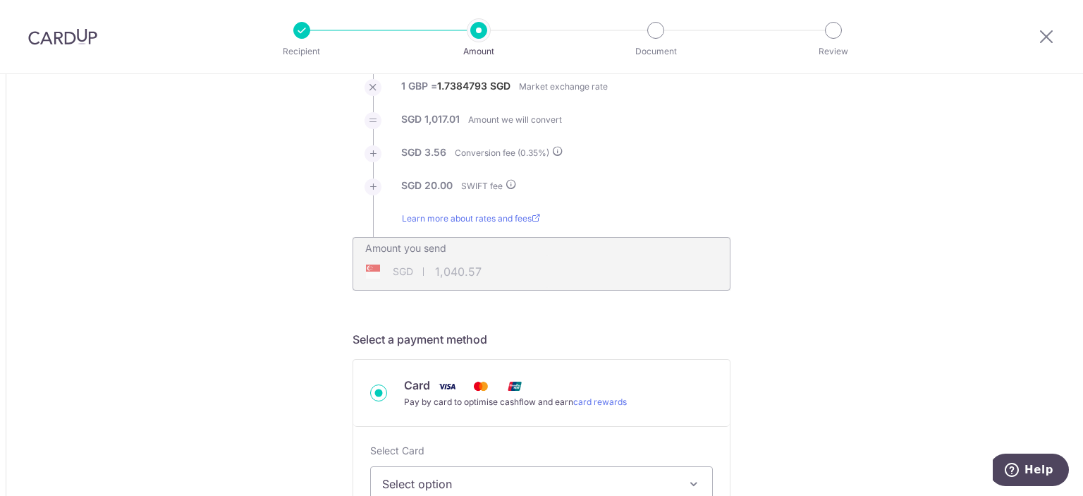
scroll to position [211, 0]
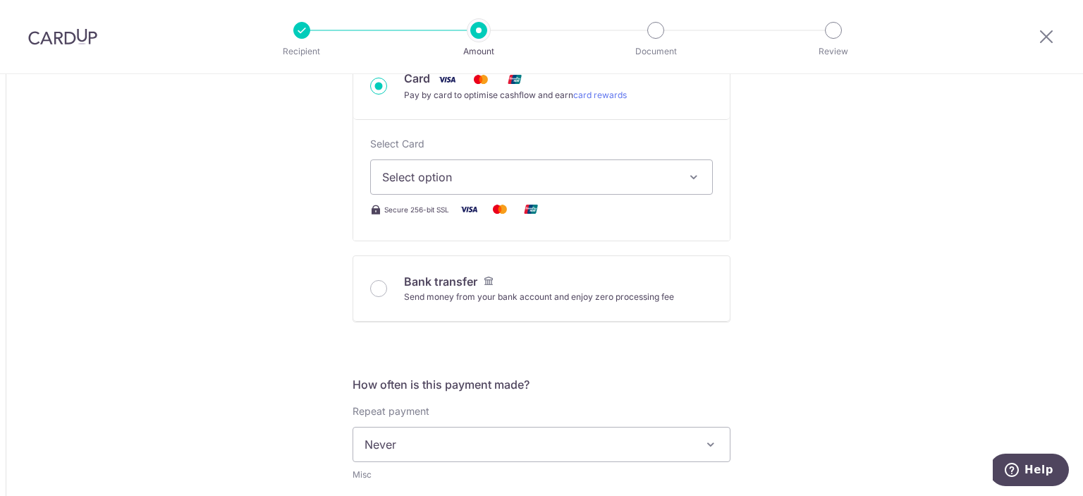
scroll to position [352, 0]
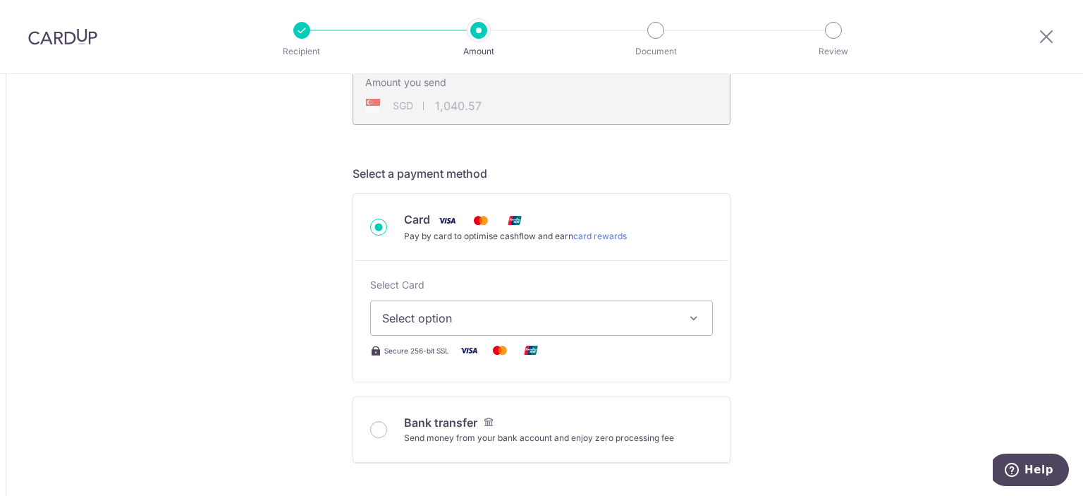
click at [642, 321] on span "Select option" at bounding box center [528, 317] width 293 height 17
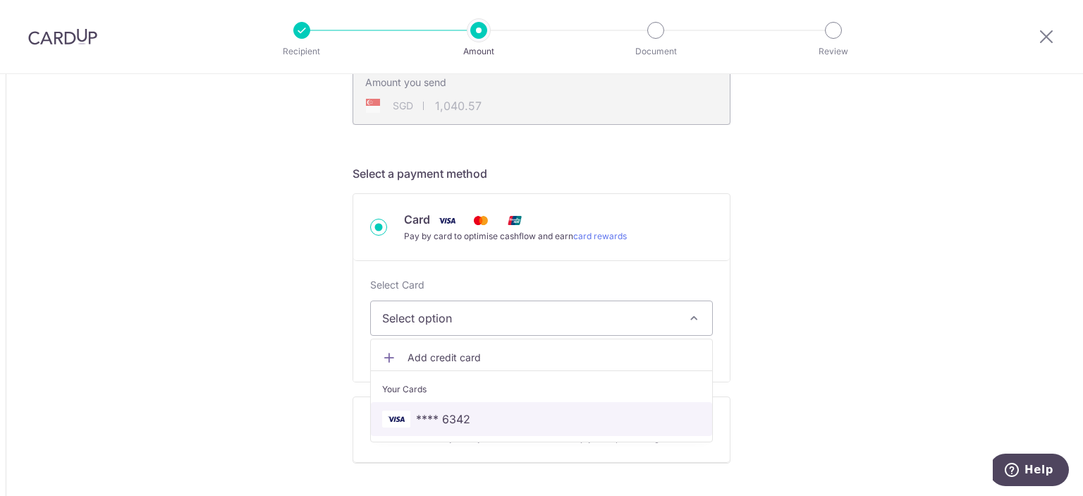
click at [546, 422] on span "**** 6342" at bounding box center [541, 418] width 319 height 17
type input "585.00"
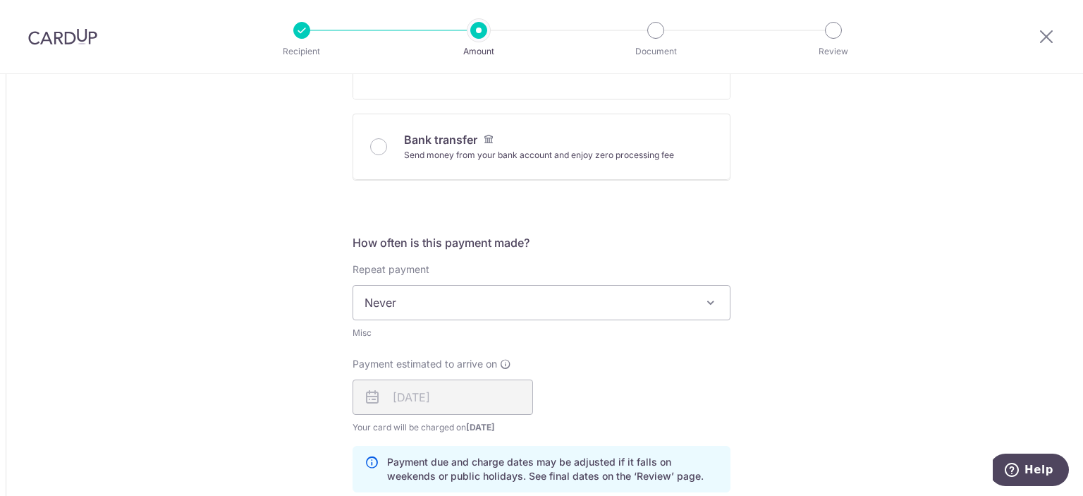
scroll to position [775, 0]
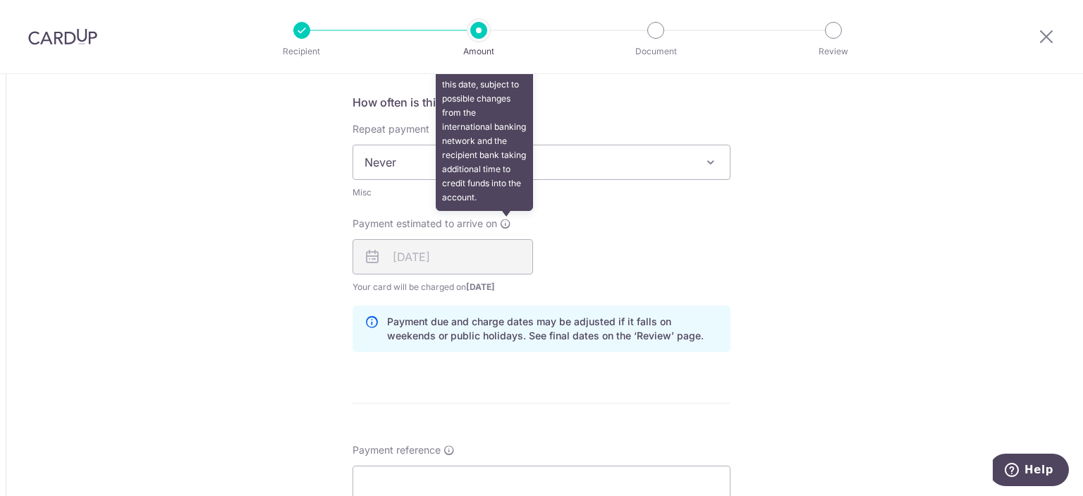
click at [502, 219] on icon at bounding box center [505, 223] width 11 height 11
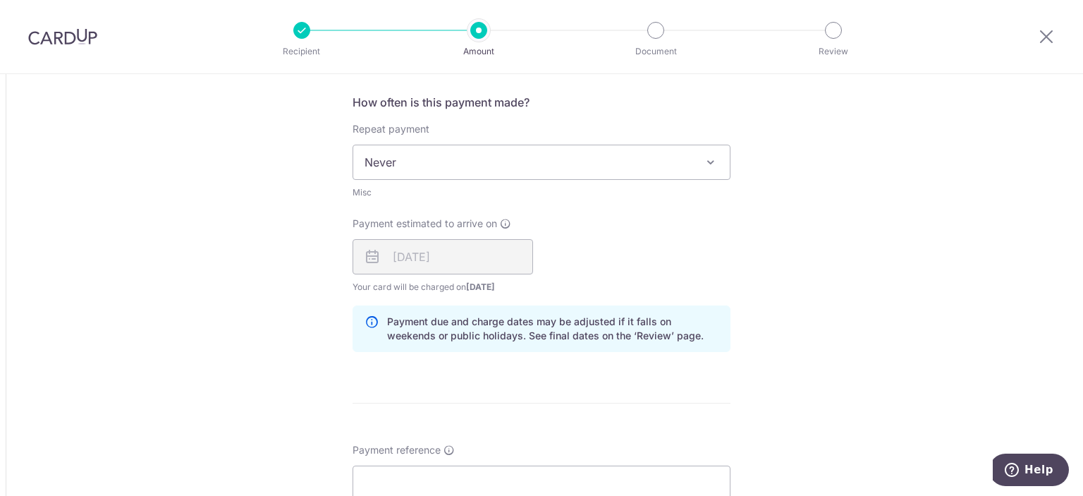
click at [465, 256] on div "16/10/2025" at bounding box center [442, 256] width 180 height 35
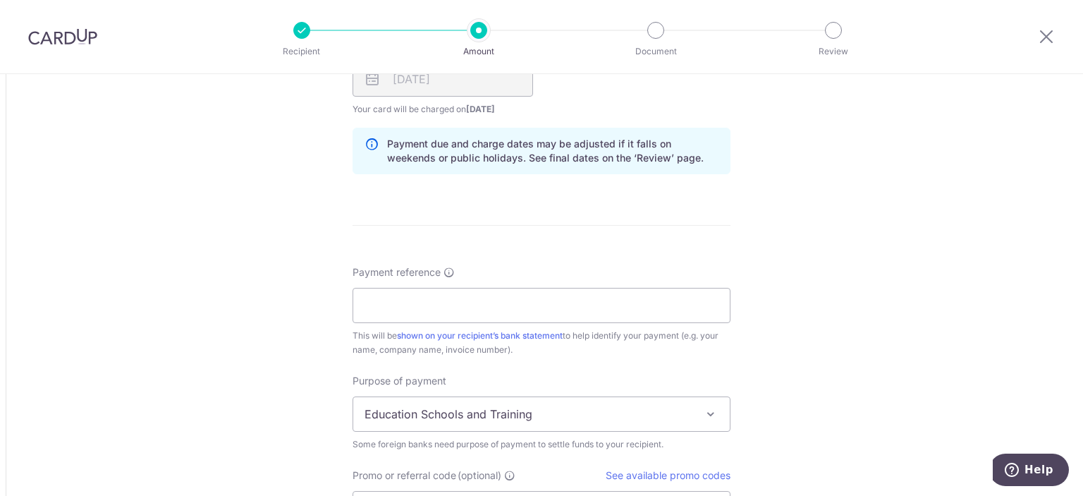
scroll to position [987, 0]
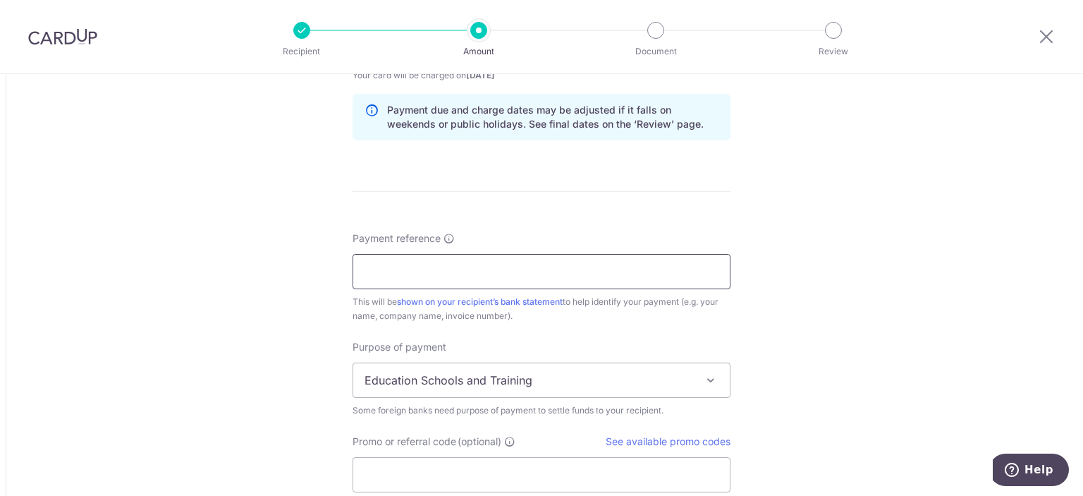
click at [477, 268] on input "Payment reference" at bounding box center [541, 271] width 378 height 35
paste input "9047155"
click at [529, 233] on div "Payment reference ARN: 9047155 12/35 This will be shown on your recipient’s ban…" at bounding box center [541, 277] width 378 height 92
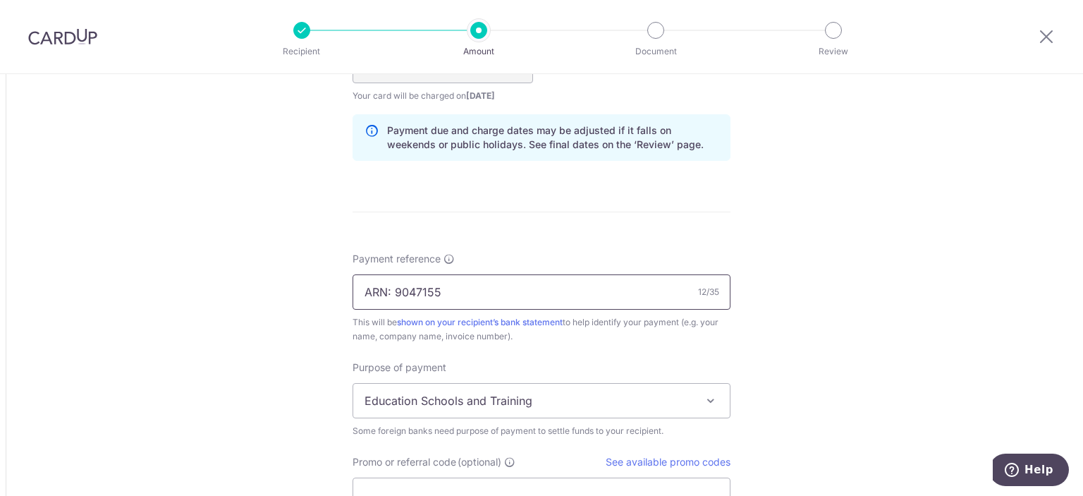
scroll to position [990, 0]
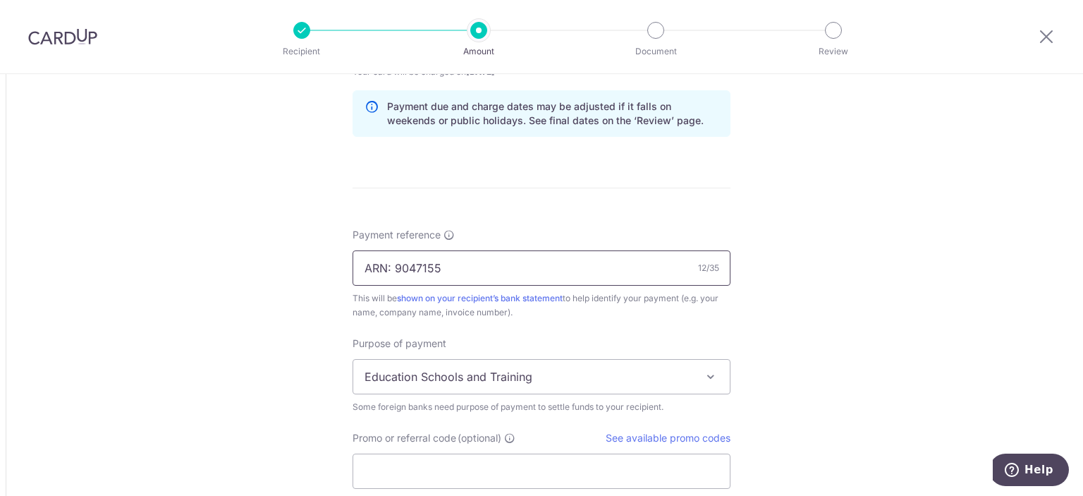
click at [487, 265] on input "ARN: 9047155" at bounding box center [541, 267] width 378 height 35
type input "ARN: 9047155 Membership Fees"
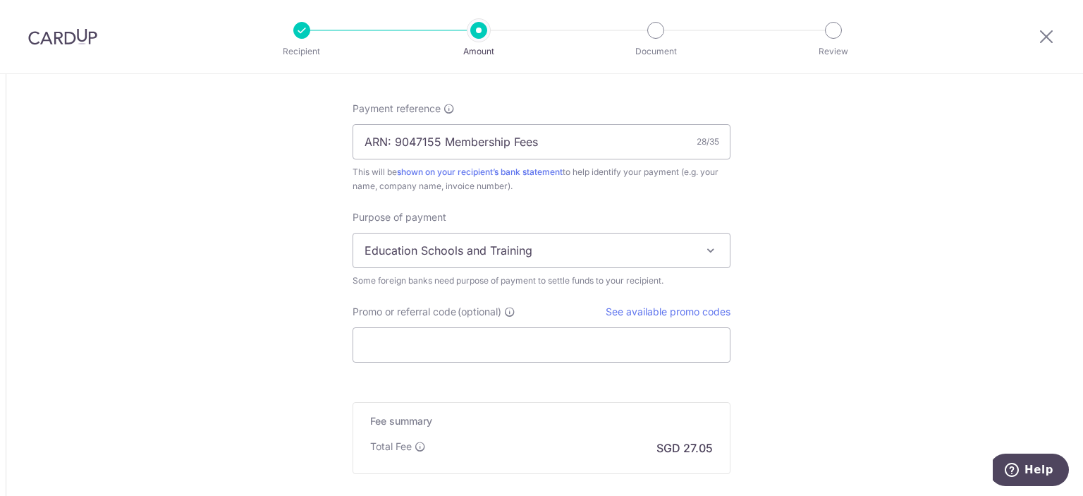
scroll to position [1272, 0]
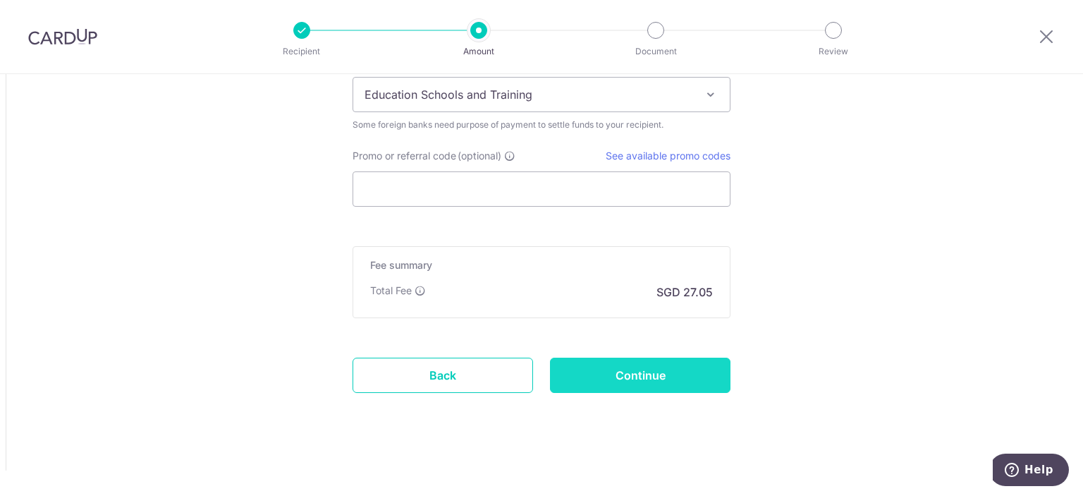
click at [654, 357] on input "Continue" at bounding box center [640, 374] width 180 height 35
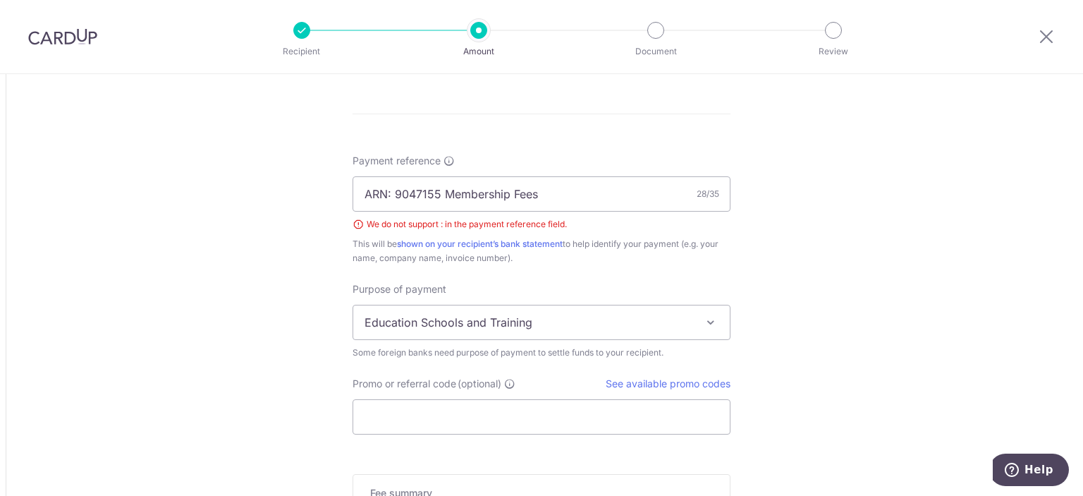
scroll to position [994, 0]
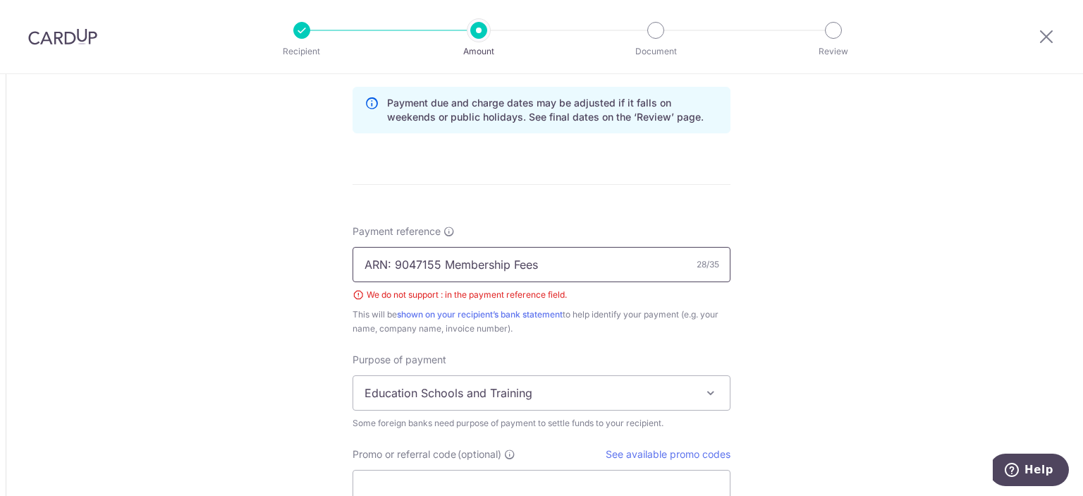
click at [386, 259] on input "ARN: 9047155 Membership Fees" at bounding box center [541, 264] width 378 height 35
type input "ARN 9047155 Membership Fees"
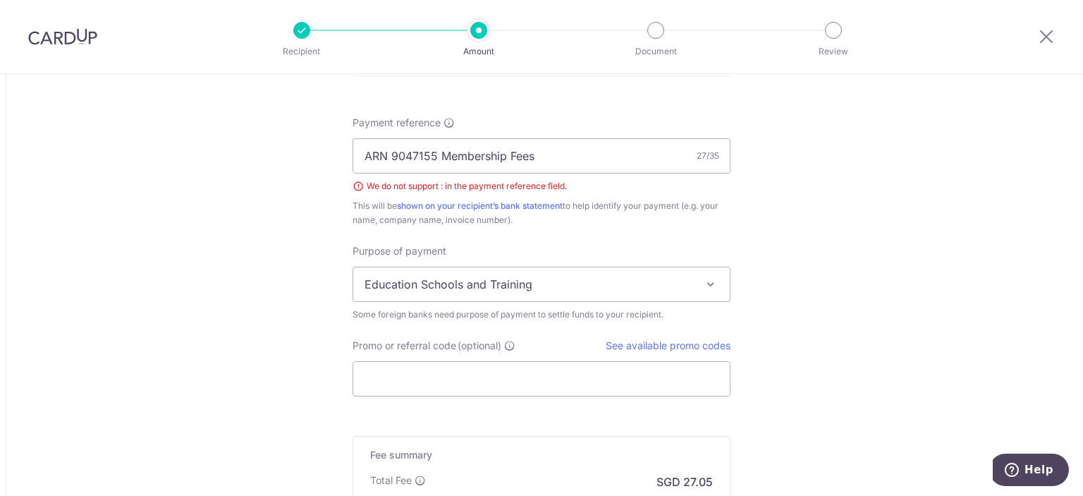
scroll to position [1276, 0]
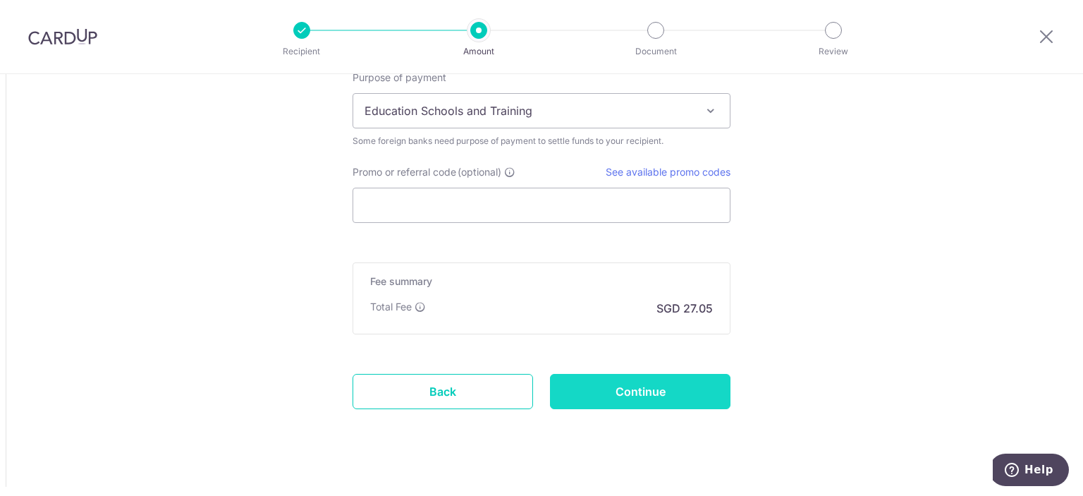
click at [646, 390] on input "Continue" at bounding box center [640, 391] width 180 height 35
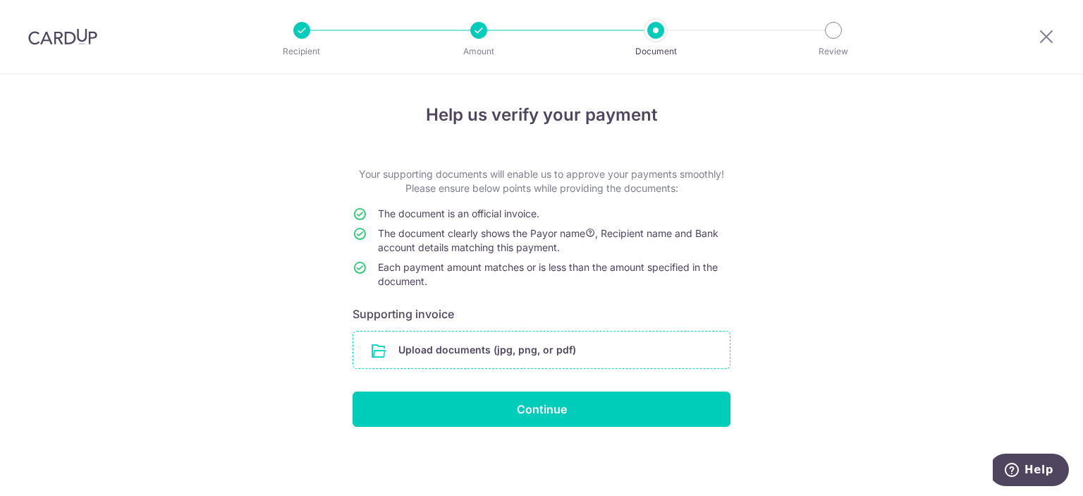
click at [518, 349] on input "file" at bounding box center [541, 349] width 376 height 37
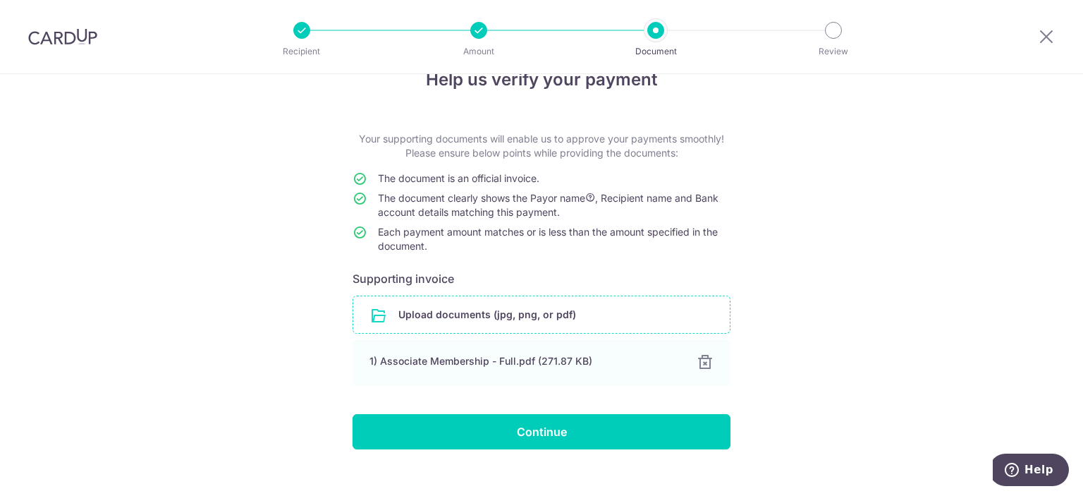
scroll to position [54, 0]
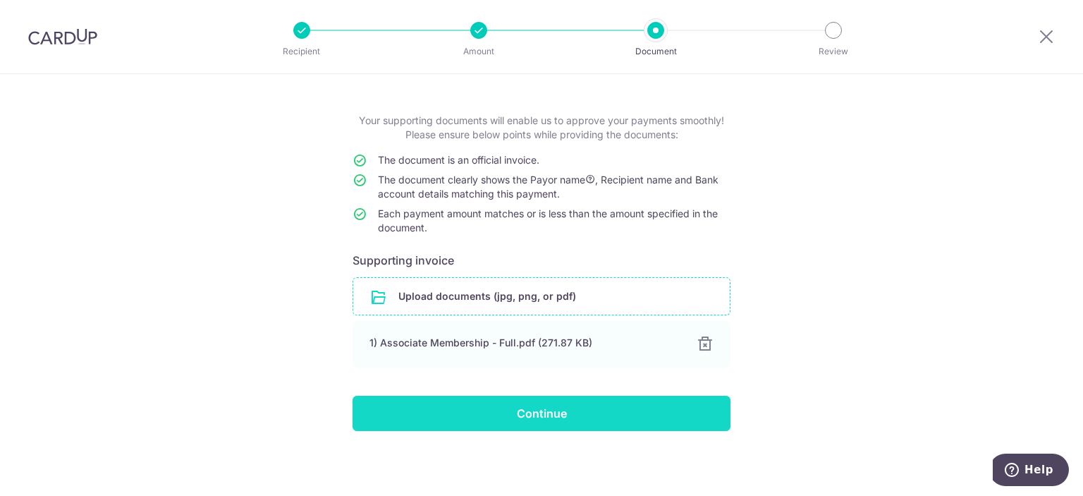
click at [426, 408] on input "Continue" at bounding box center [541, 412] width 378 height 35
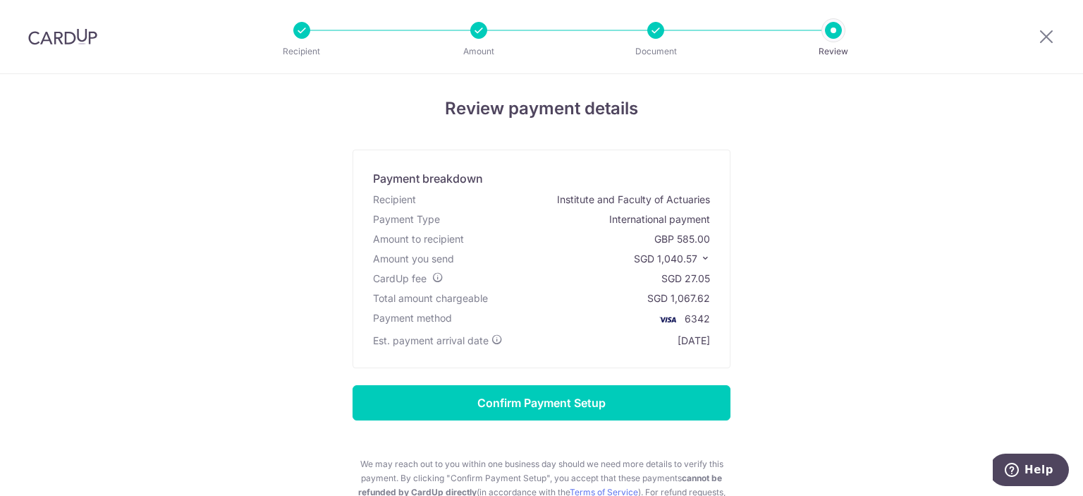
scroll to position [2, 0]
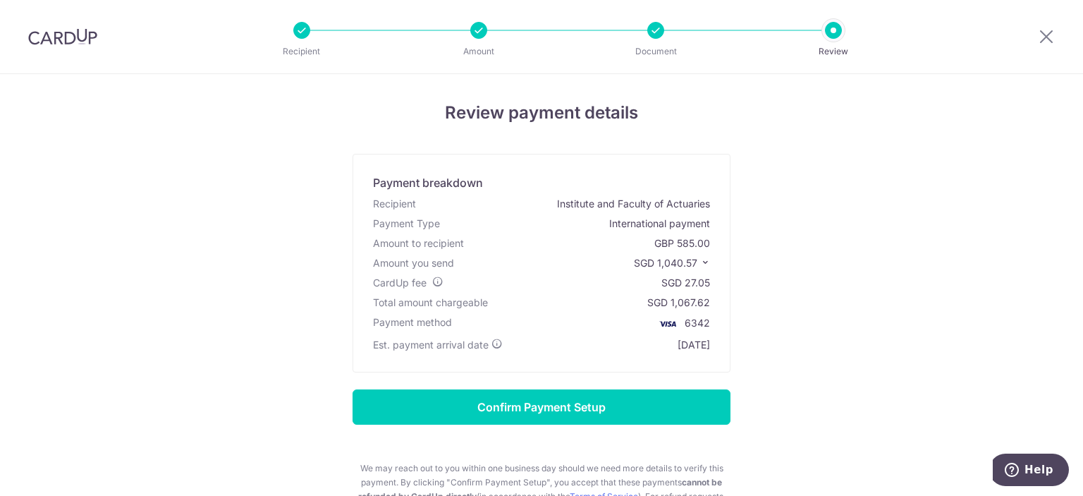
click at [682, 355] on div "Payment breakdown Recipient Institute and Faculty of Actuaries Payment Type Int…" at bounding box center [541, 263] width 378 height 219
click at [677, 340] on div "[DATE]" at bounding box center [693, 345] width 32 height 14
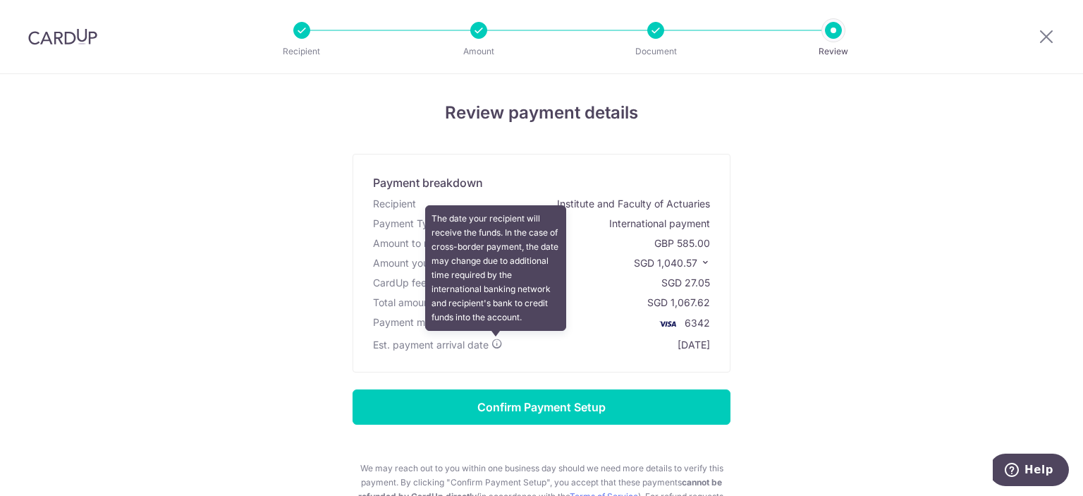
click at [494, 341] on icon at bounding box center [496, 343] width 11 height 11
click at [496, 340] on icon at bounding box center [496, 343] width 11 height 11
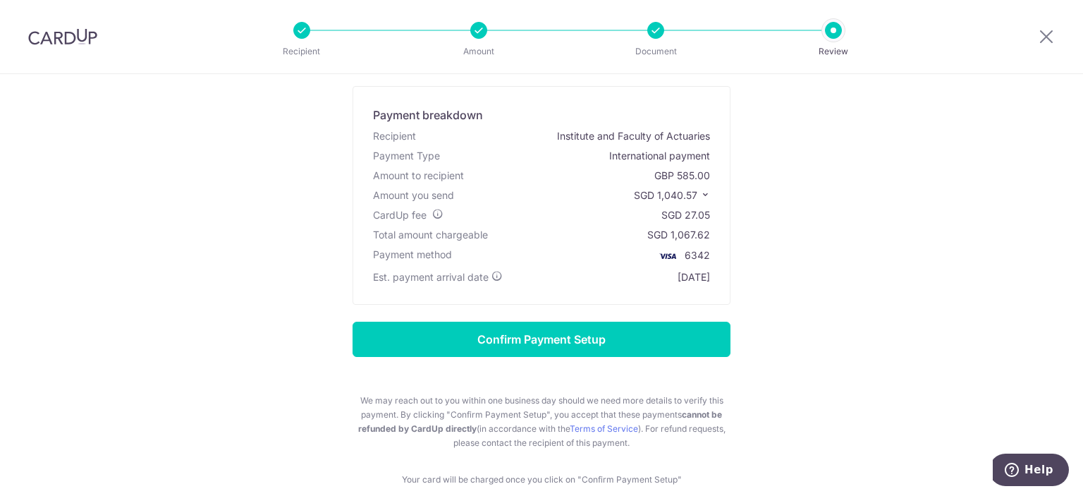
scroll to position [0, 0]
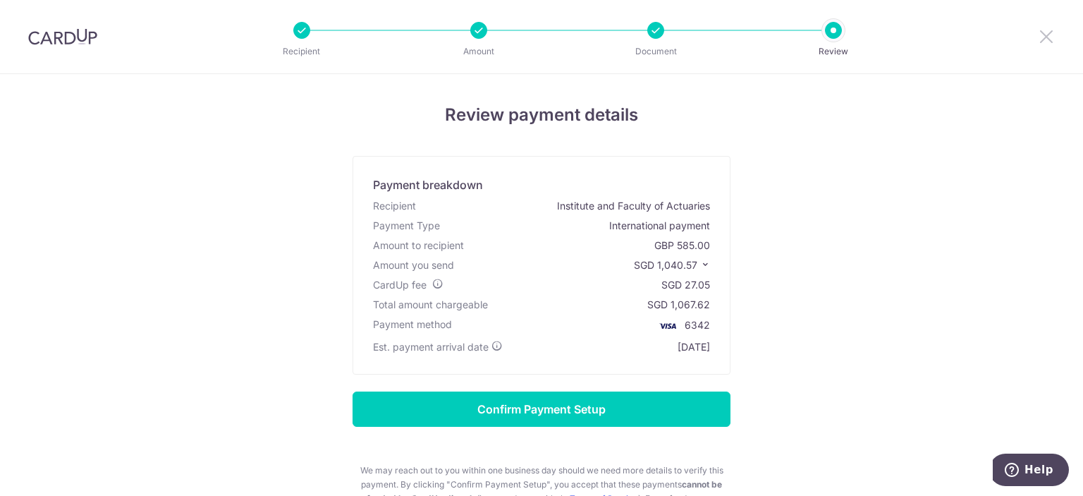
click at [1043, 41] on icon at bounding box center [1046, 36] width 17 height 18
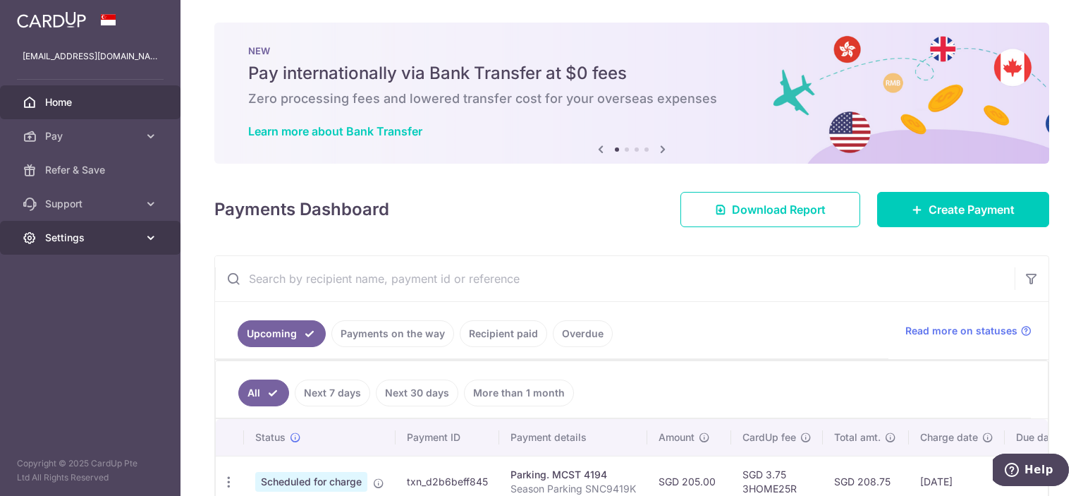
click at [125, 235] on span "Settings" at bounding box center [91, 238] width 93 height 14
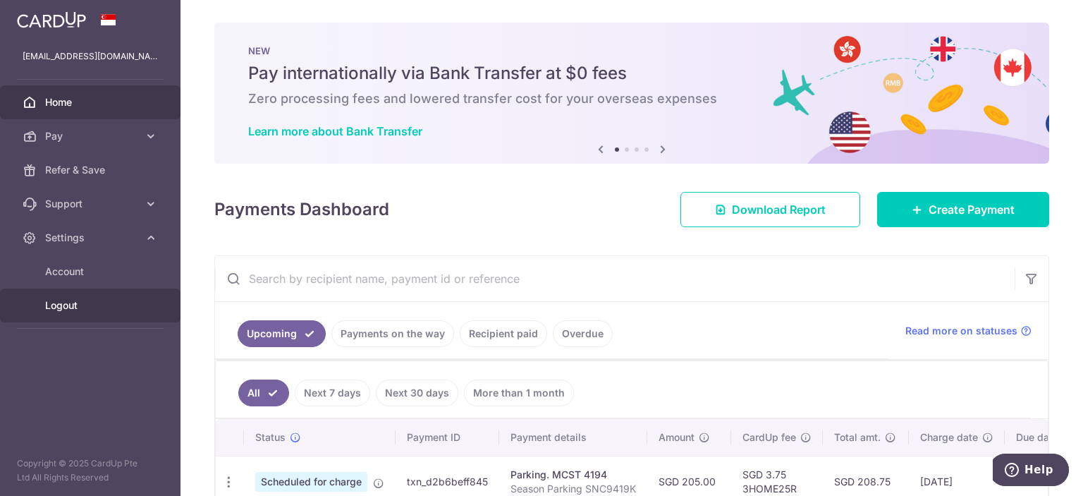
click at [63, 309] on span "Logout" at bounding box center [91, 305] width 93 height 14
